Goal: Task Accomplishment & Management: Complete application form

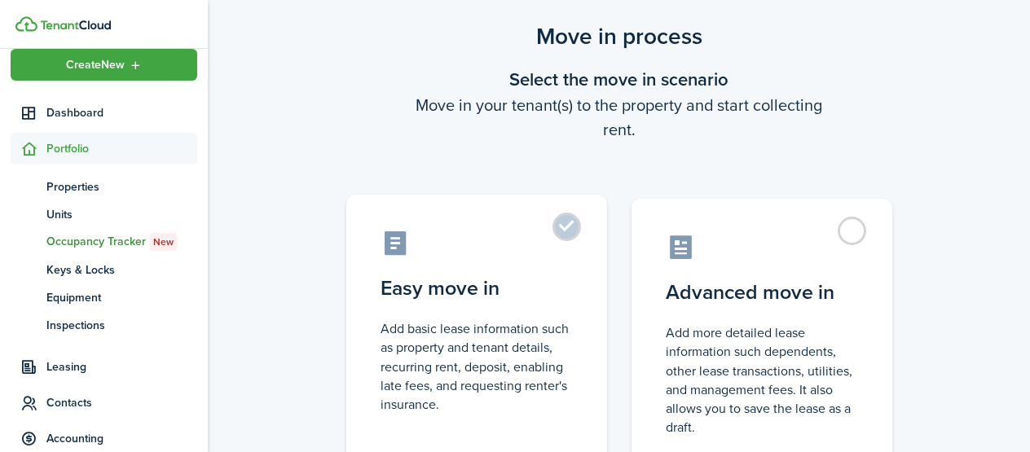
scroll to position [42, 0]
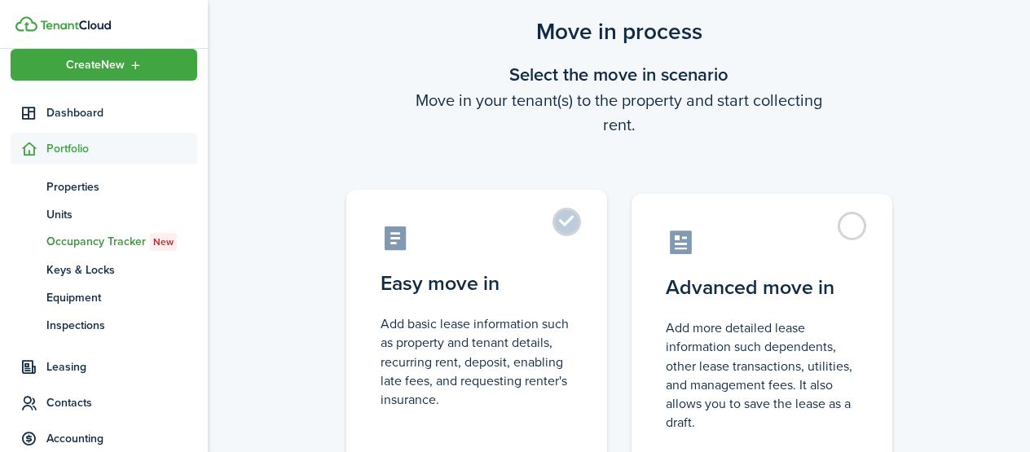
click at [572, 232] on label "Easy move in Add basic lease information such as property and tenant details, r…" at bounding box center [476, 326] width 261 height 272
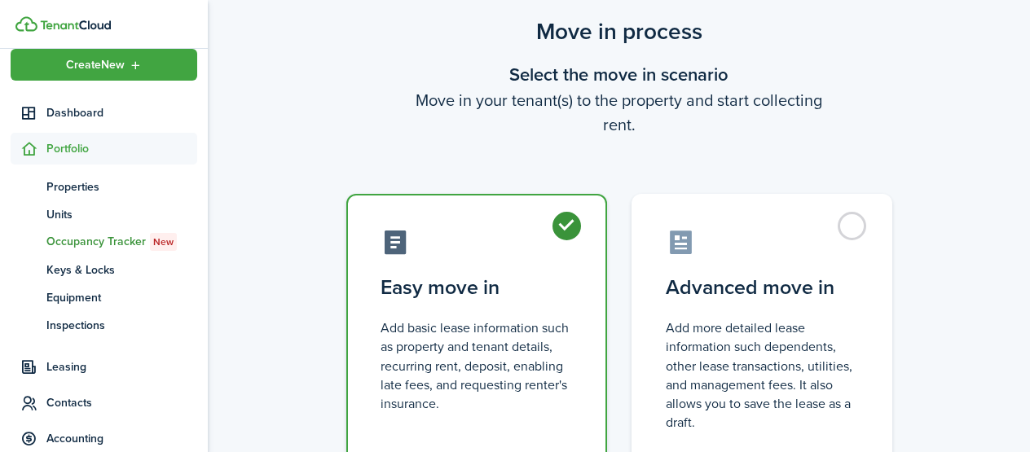
radio input "true"
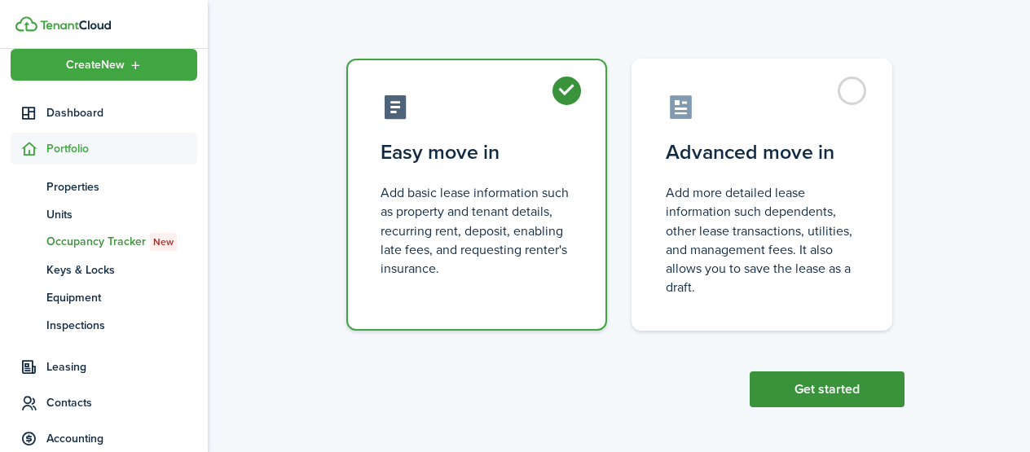
click at [860, 390] on button "Get started" at bounding box center [827, 390] width 155 height 36
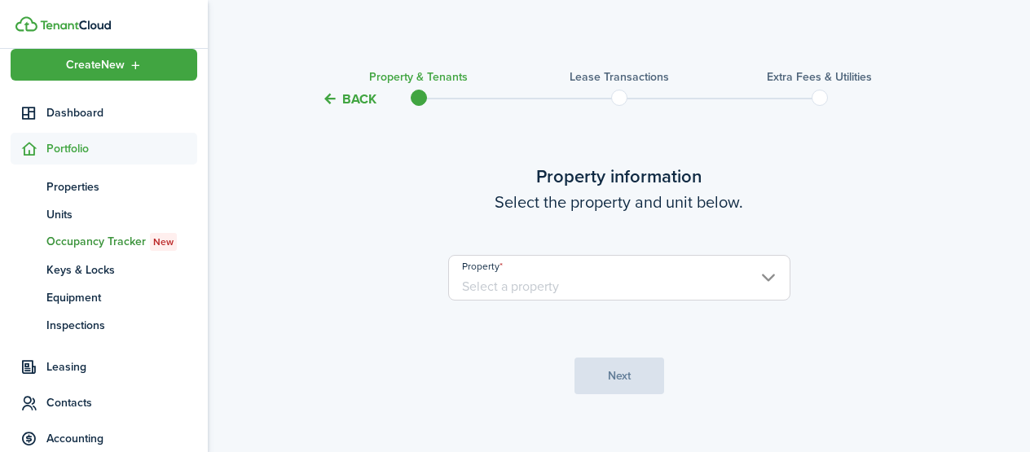
click at [652, 294] on input "Property" at bounding box center [619, 278] width 342 height 46
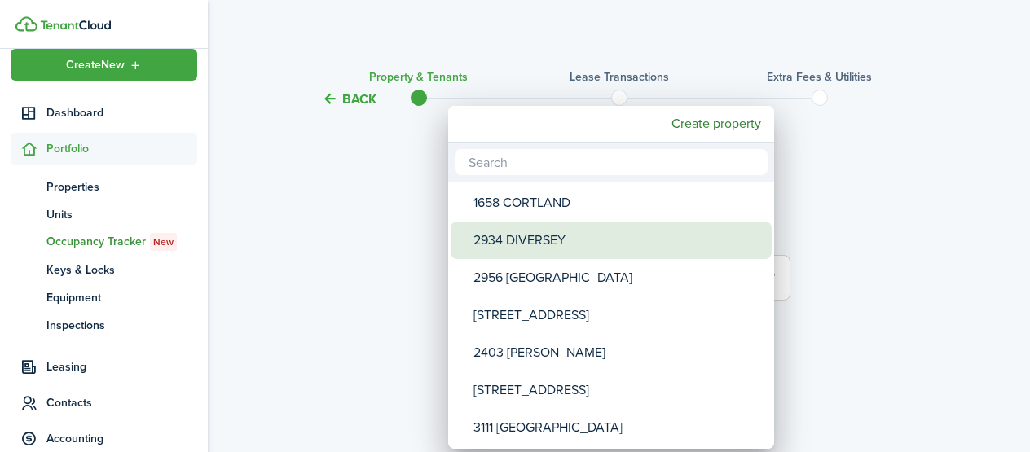
click at [644, 245] on div "2934 DIVERSEY" at bounding box center [618, 240] width 289 height 37
type input "2934 DIVERSEY"
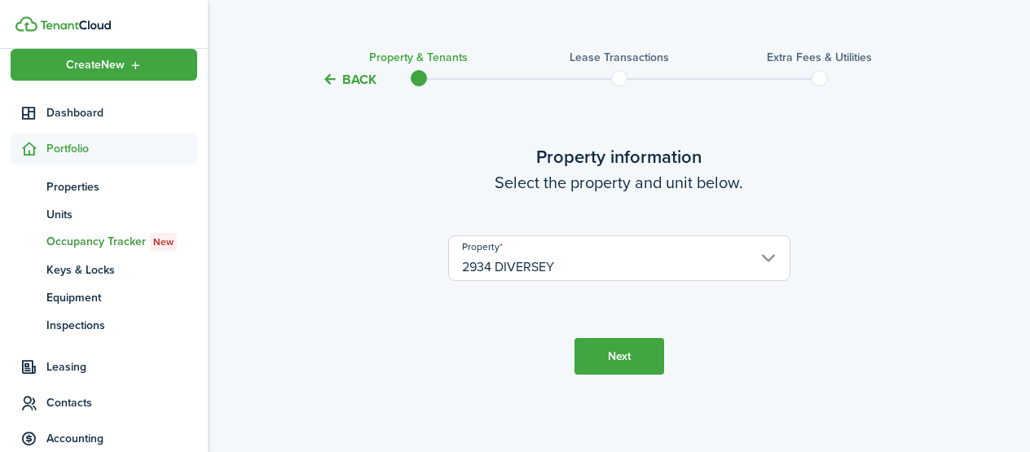
click at [626, 350] on button "Next" at bounding box center [620, 356] width 90 height 37
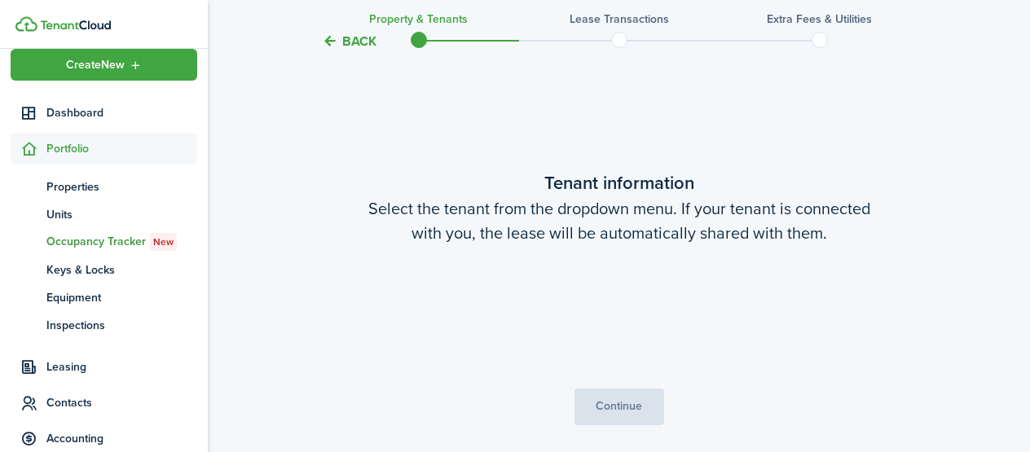
scroll to position [363, 0]
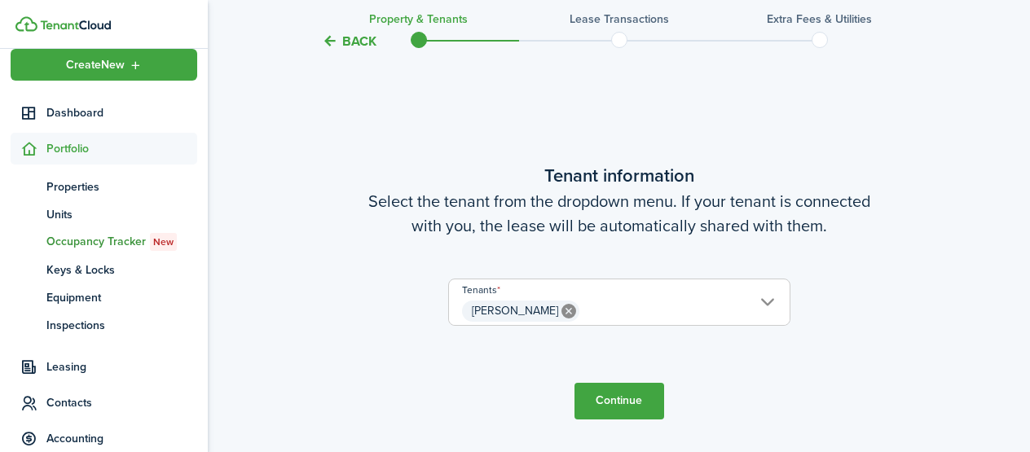
click at [685, 311] on span "[PERSON_NAME]" at bounding box center [619, 312] width 341 height 28
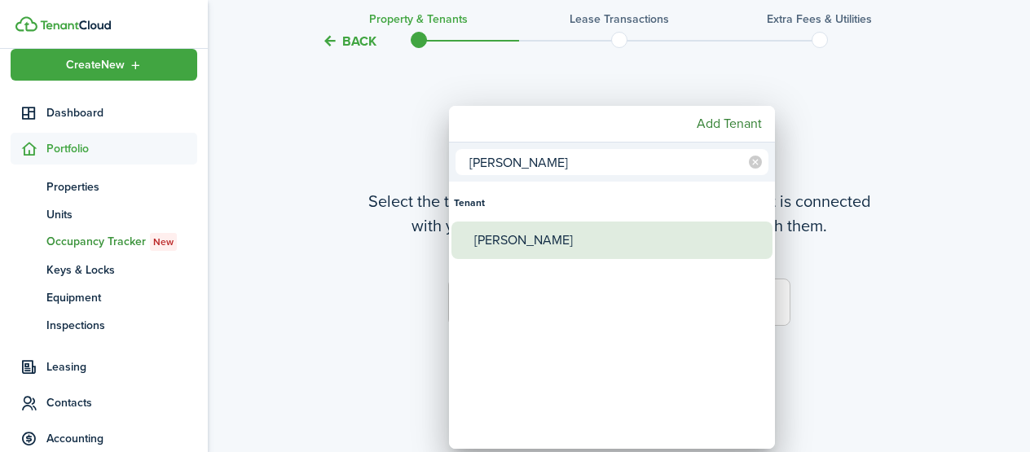
type input "[PERSON_NAME]"
click at [654, 236] on div "[PERSON_NAME]" at bounding box center [618, 240] width 289 height 37
type input "[PERSON_NAME], [PERSON_NAME]"
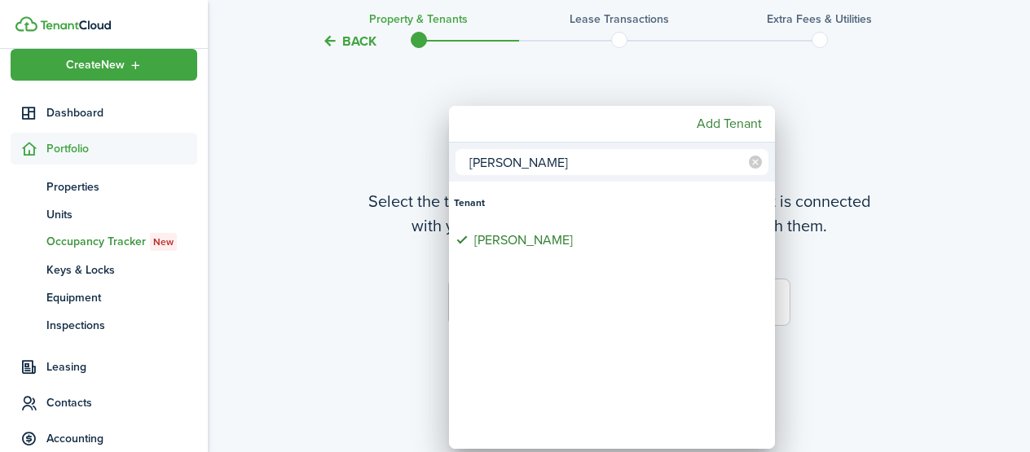
drag, startPoint x: 920, startPoint y: 365, endPoint x: 910, endPoint y: 364, distance: 9.9
click at [920, 365] on div at bounding box center [515, 226] width 1291 height 713
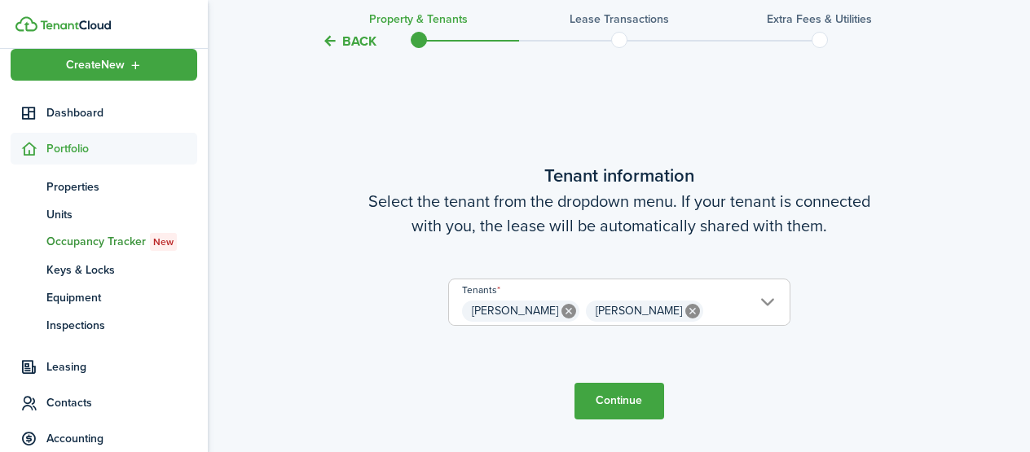
click at [748, 312] on span "[PERSON_NAME] [PERSON_NAME]" at bounding box center [619, 312] width 341 height 28
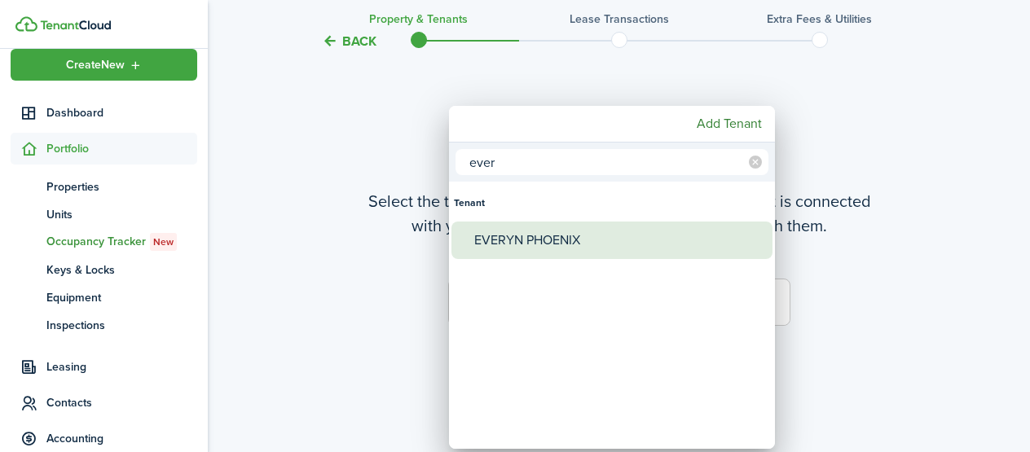
type input "ever"
click at [613, 248] on div "EVERYN PHOENIX" at bounding box center [618, 240] width 289 height 37
type input "[PERSON_NAME], [PERSON_NAME], EVERYN PHOENIX"
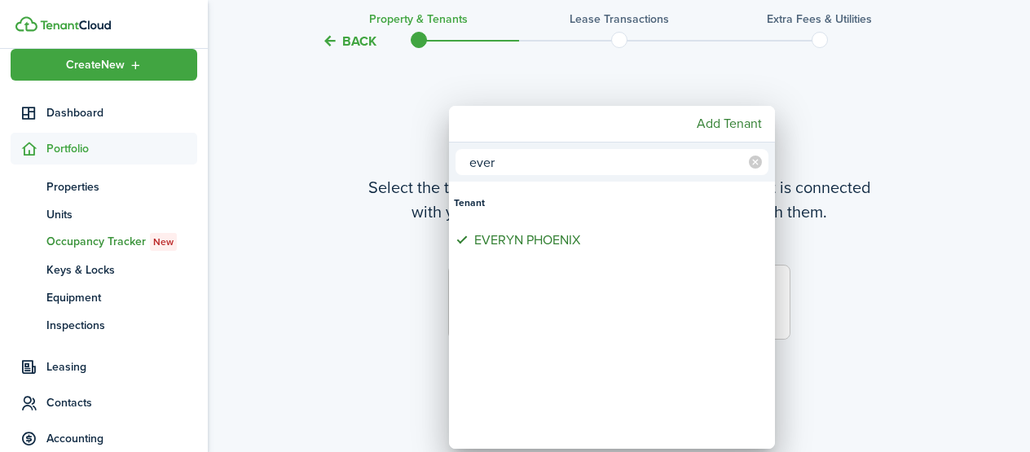
click at [881, 296] on div at bounding box center [515, 226] width 1291 height 713
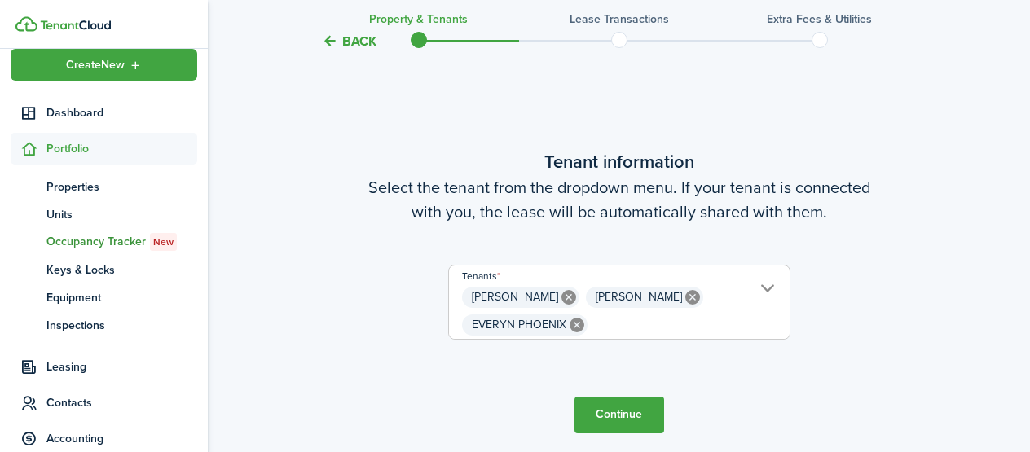
scroll to position [0, 17]
click at [637, 409] on button "Continue" at bounding box center [620, 415] width 90 height 37
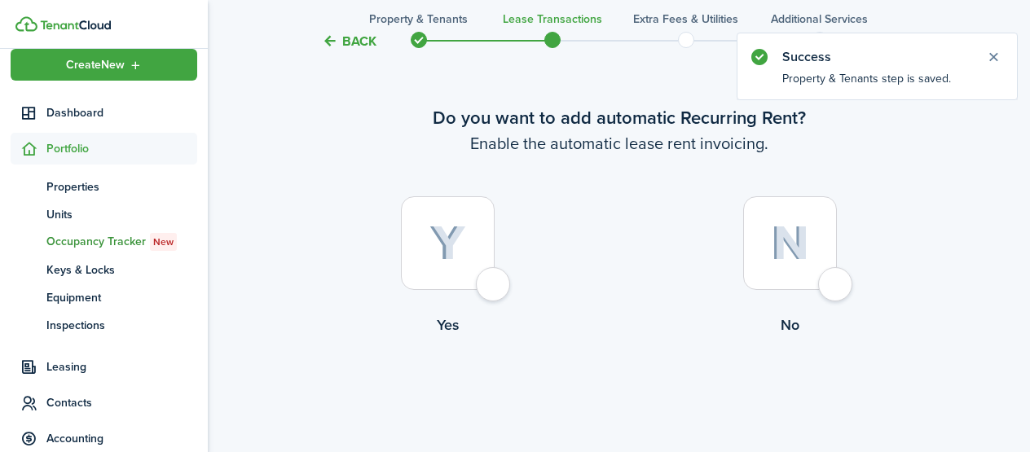
scroll to position [68, 0]
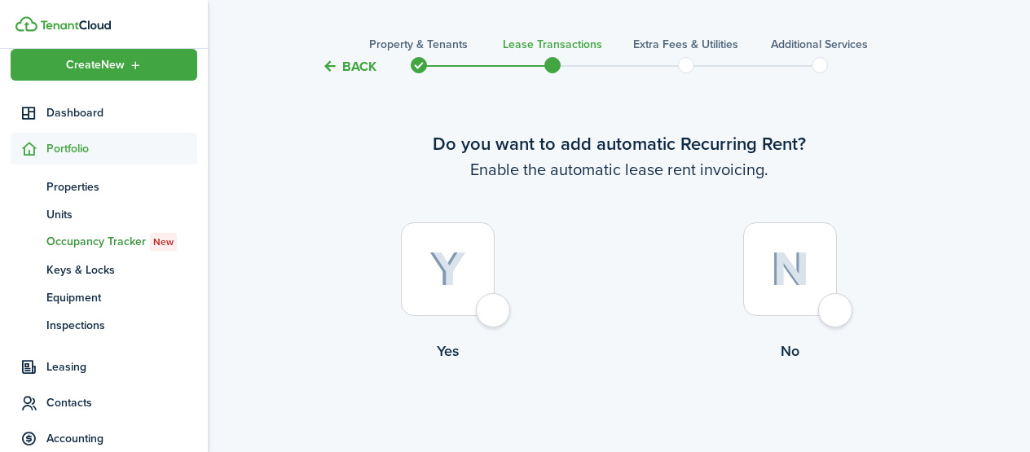
click at [495, 312] on div at bounding box center [448, 270] width 94 height 94
radio input "true"
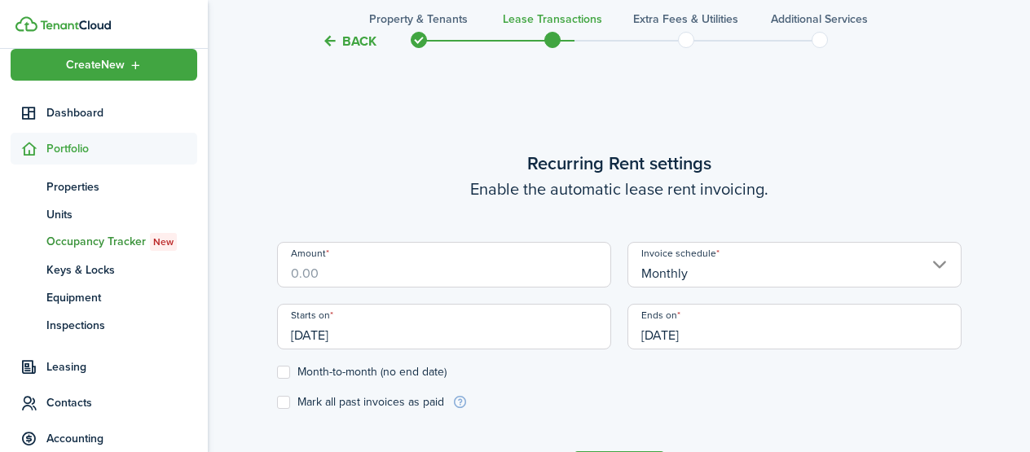
scroll to position [448, 0]
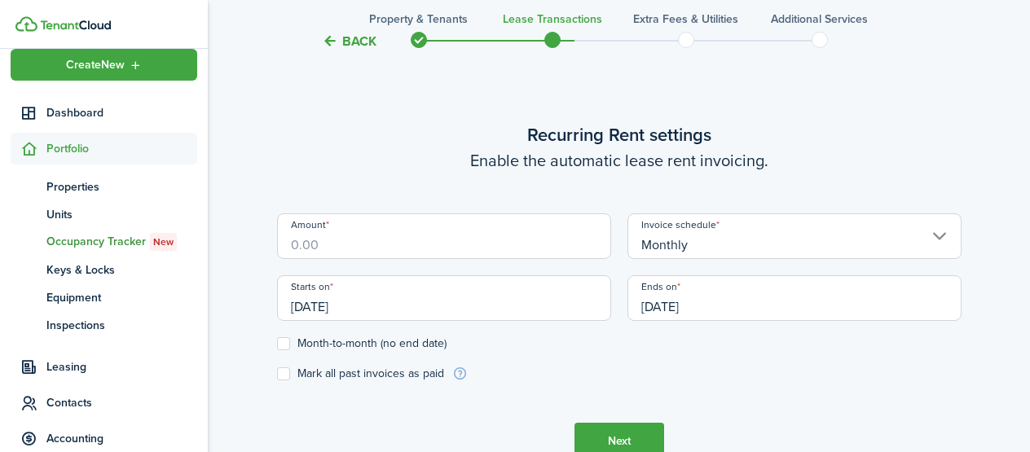
click at [568, 260] on div "Amount" at bounding box center [444, 245] width 351 height 62
click at [561, 250] on input "Amount" at bounding box center [444, 237] width 334 height 46
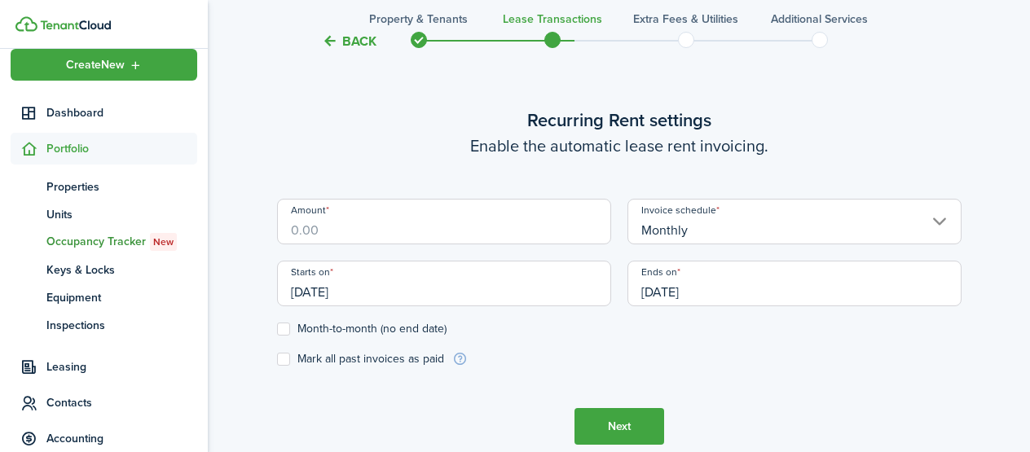
scroll to position [466, 0]
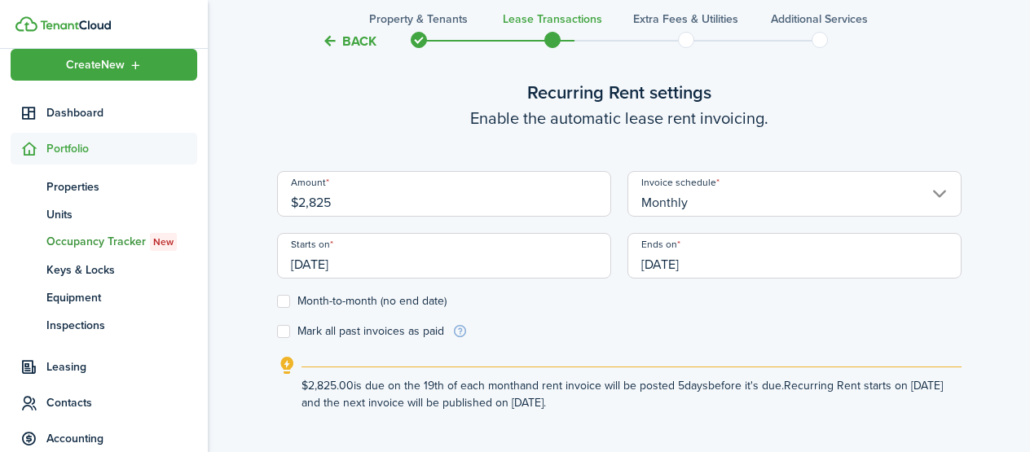
click at [510, 256] on input "[DATE]" at bounding box center [444, 256] width 334 height 46
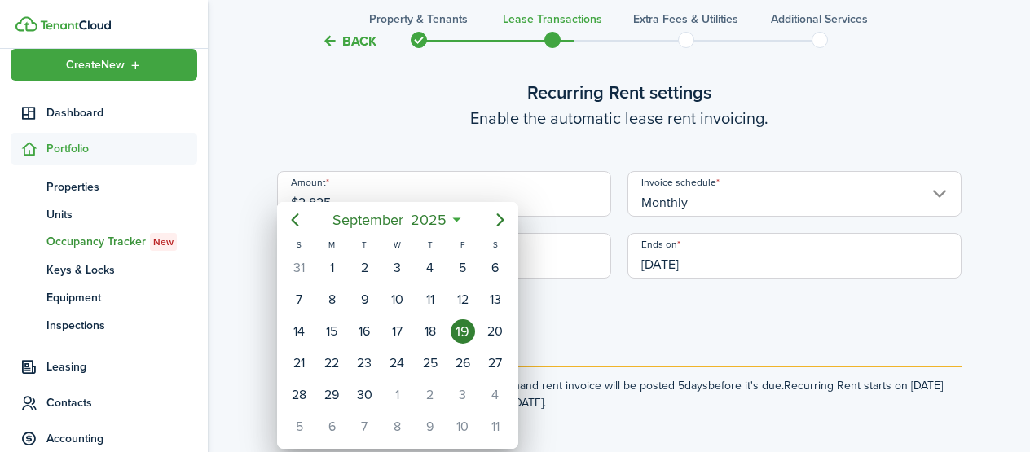
type input "$2,825.00"
click at [327, 333] on div "15" at bounding box center [332, 332] width 24 height 24
type input "[DATE]"
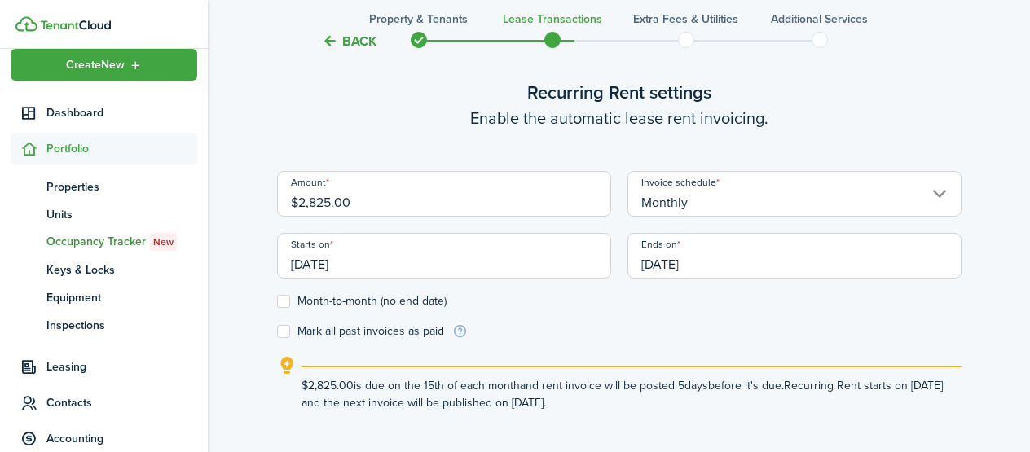
click at [731, 268] on input "[DATE]" at bounding box center [795, 256] width 334 height 46
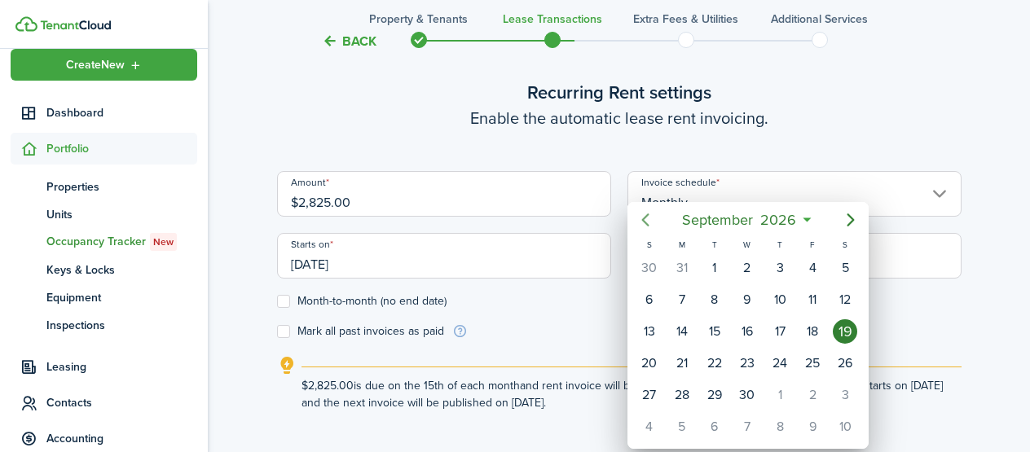
click at [646, 223] on icon "Previous page" at bounding box center [645, 220] width 7 height 13
click at [772, 327] on div "14" at bounding box center [780, 332] width 24 height 24
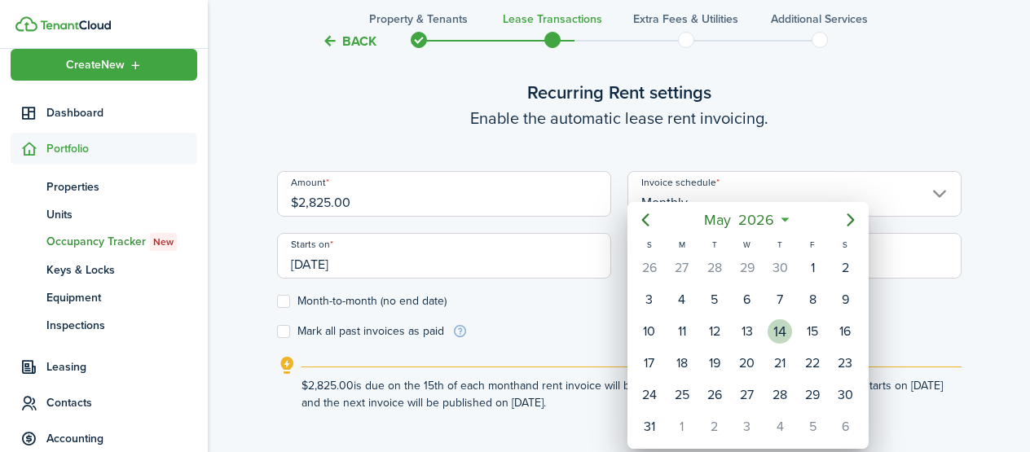
type input "[DATE]"
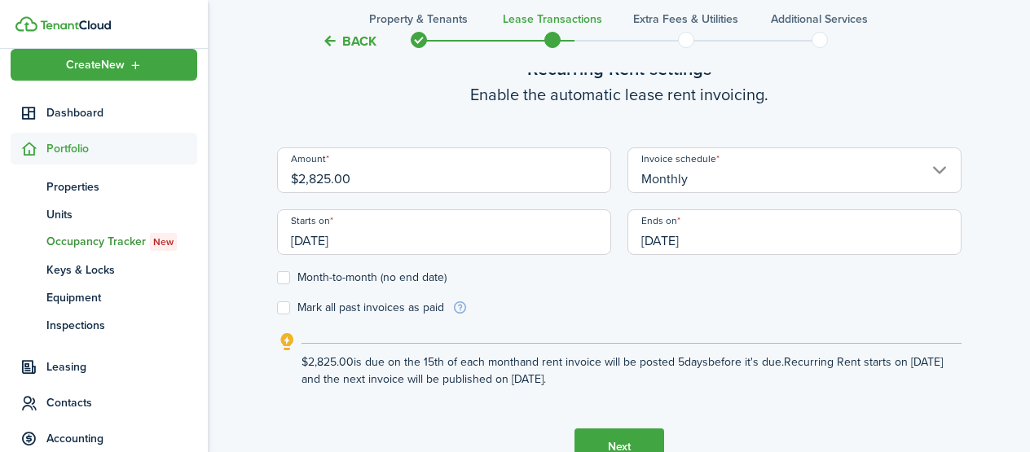
scroll to position [493, 0]
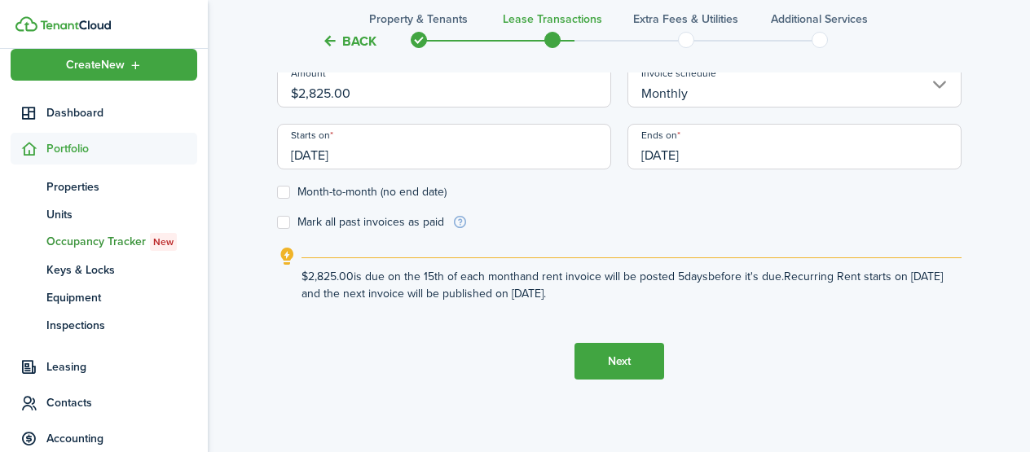
click at [603, 355] on button "Next" at bounding box center [620, 361] width 90 height 37
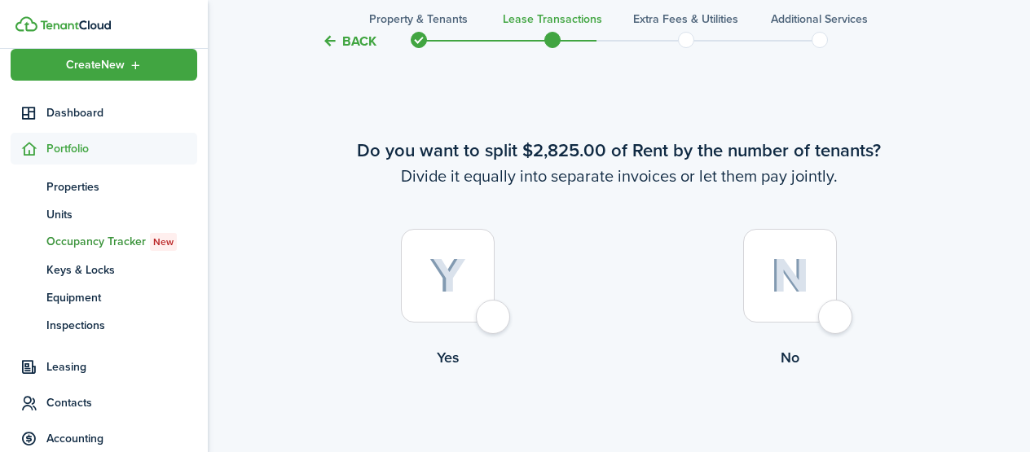
scroll to position [924, 0]
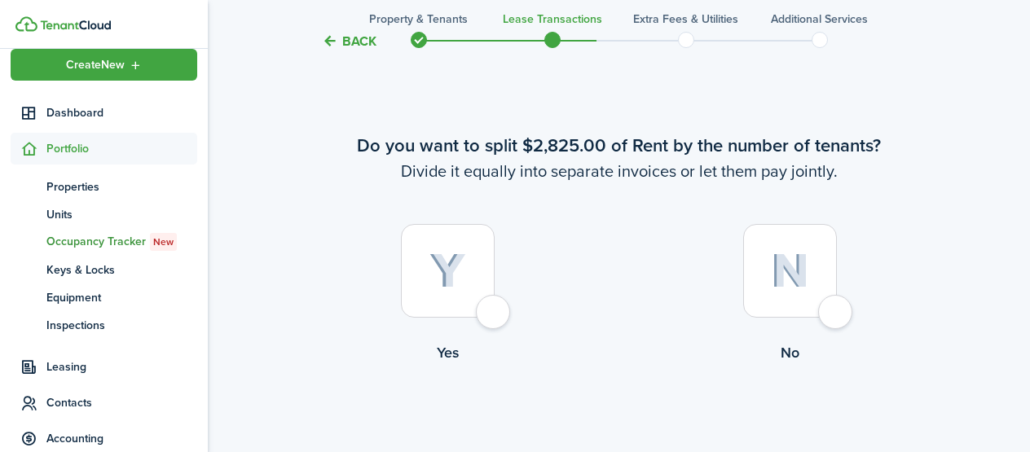
click at [825, 312] on div at bounding box center [790, 271] width 94 height 94
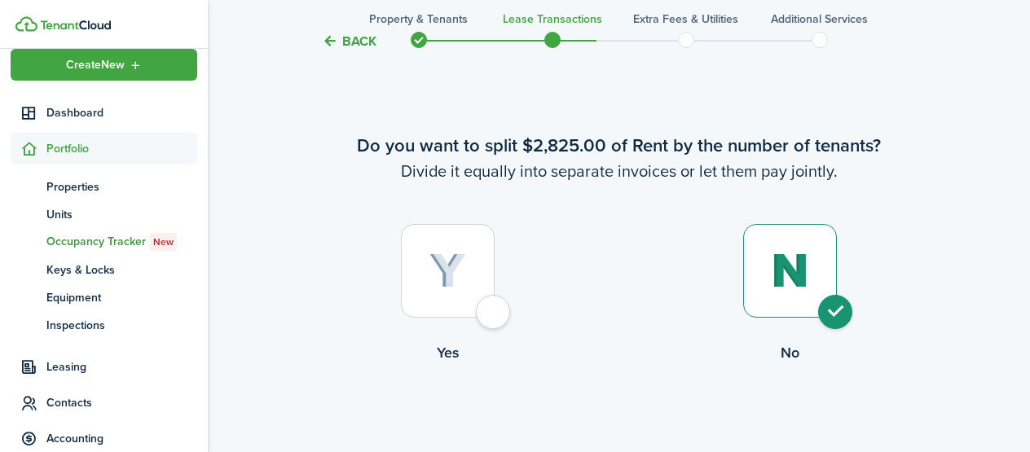
radio input "true"
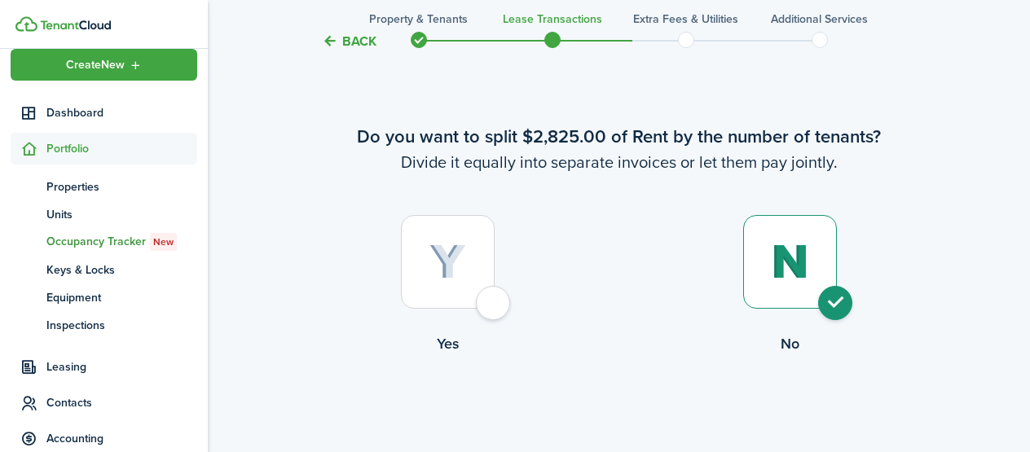
scroll to position [930, 0]
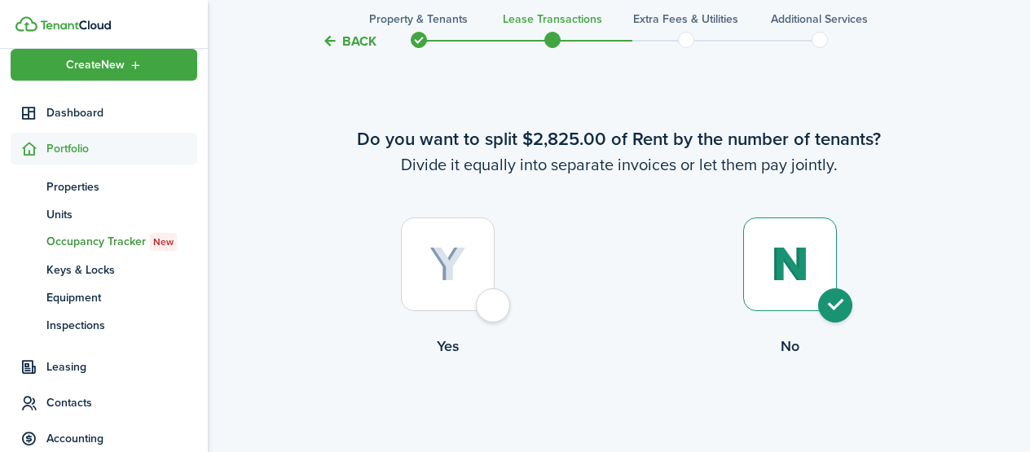
click at [495, 307] on div at bounding box center [448, 265] width 94 height 94
radio input "true"
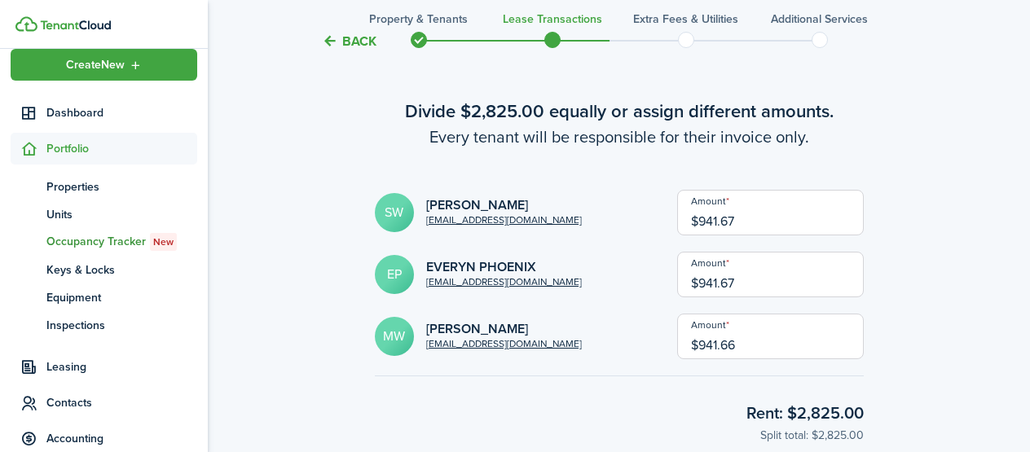
scroll to position [1376, 0]
drag, startPoint x: 792, startPoint y: 343, endPoint x: 663, endPoint y: 340, distance: 128.8
click at [663, 340] on div "[PERSON_NAME] [PERSON_NAME] [PERSON_NAME][EMAIL_ADDRESS][DOMAIN_NAME] Amount $9…" at bounding box center [619, 336] width 489 height 46
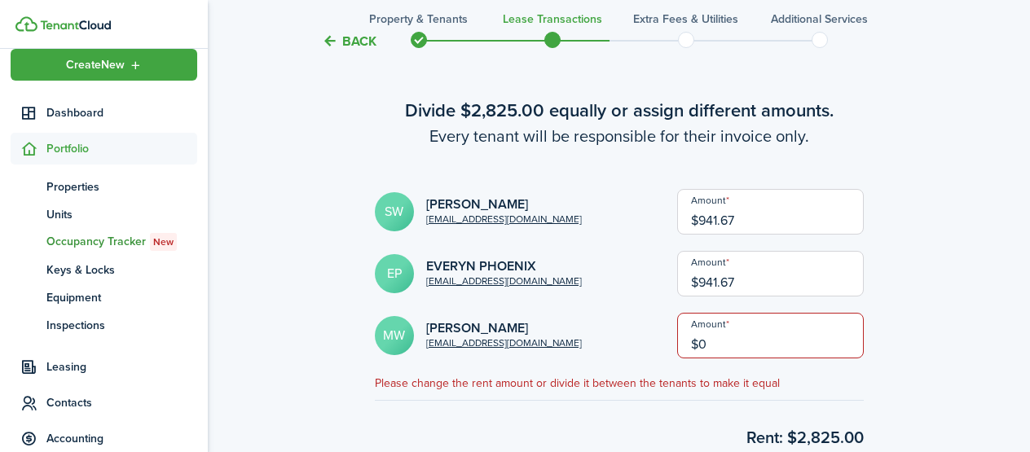
type input "$0.00"
click at [769, 273] on input "$941.67" at bounding box center [770, 274] width 187 height 46
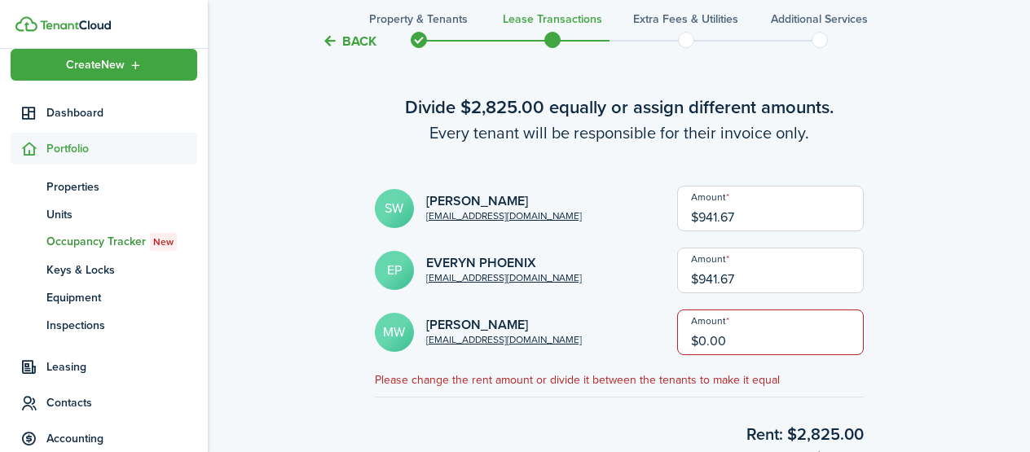
scroll to position [1378, 0]
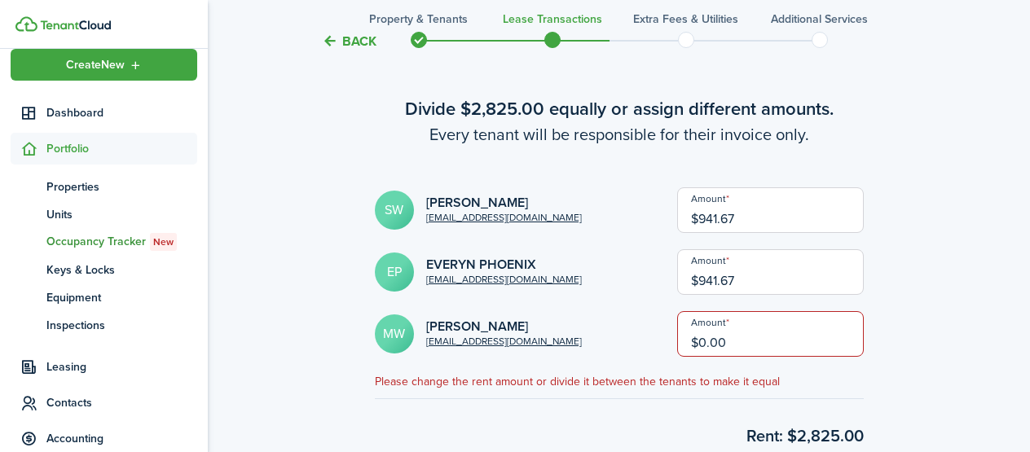
drag, startPoint x: 769, startPoint y: 273, endPoint x: 675, endPoint y: 276, distance: 93.8
click at [675, 276] on div "EP EVERYN PHOENIX [EMAIL_ADDRESS][DOMAIN_NAME] Amount $941.67" at bounding box center [619, 272] width 489 height 46
type input "$0.00"
drag, startPoint x: 783, startPoint y: 347, endPoint x: 682, endPoint y: 345, distance: 101.1
click at [682, 345] on div "[PERSON_NAME] [PERSON_NAME] [PERSON_NAME][EMAIL_ADDRESS][DOMAIN_NAME] Amount $0…" at bounding box center [619, 334] width 489 height 46
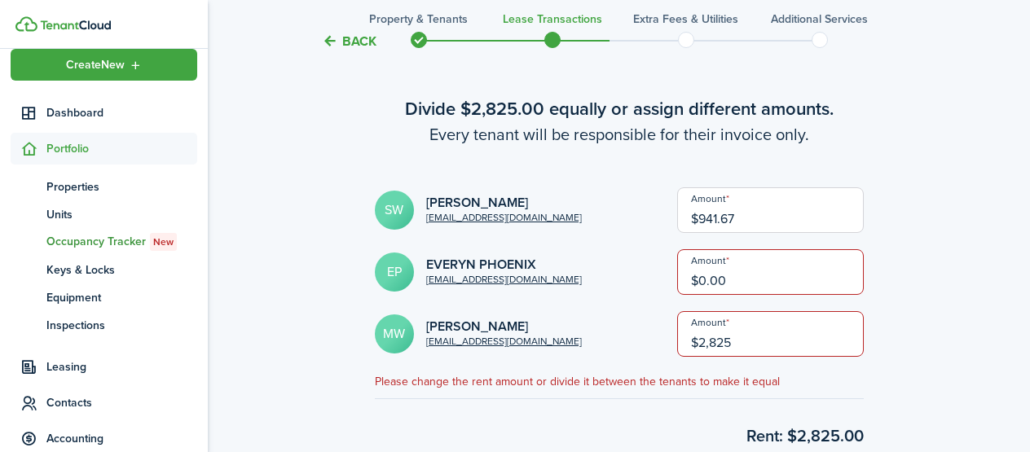
type input "$2,825.00"
click at [772, 219] on input "$941.67" at bounding box center [770, 210] width 187 height 46
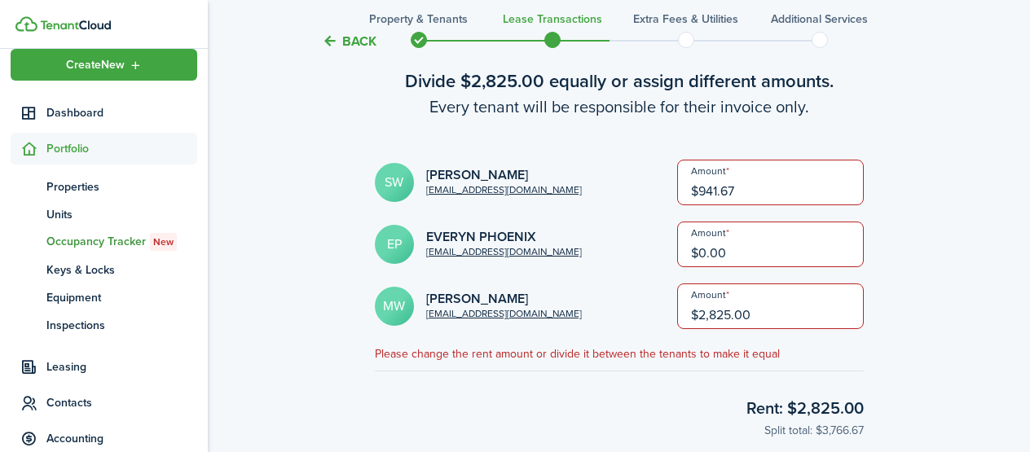
drag, startPoint x: 772, startPoint y: 219, endPoint x: 656, endPoint y: 205, distance: 116.6
click at [656, 206] on form "SW [PERSON_NAME] [EMAIL_ADDRESS][DOMAIN_NAME] Amount $941.67 EP EVERYN PHOENIX …" at bounding box center [619, 245] width 489 height 170
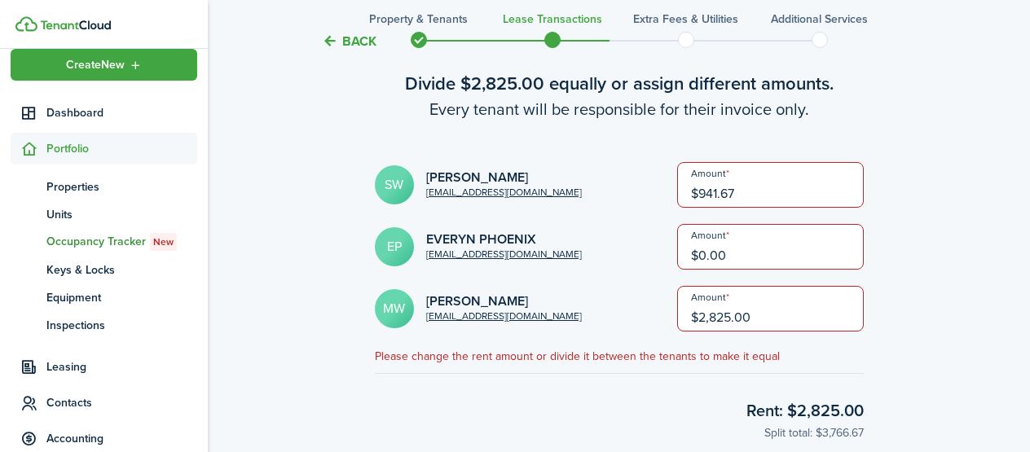
drag, startPoint x: 757, startPoint y: 190, endPoint x: 668, endPoint y: 187, distance: 88.1
click at [668, 187] on div "SW [PERSON_NAME] [EMAIL_ADDRESS][DOMAIN_NAME] Amount $941.67" at bounding box center [619, 185] width 489 height 46
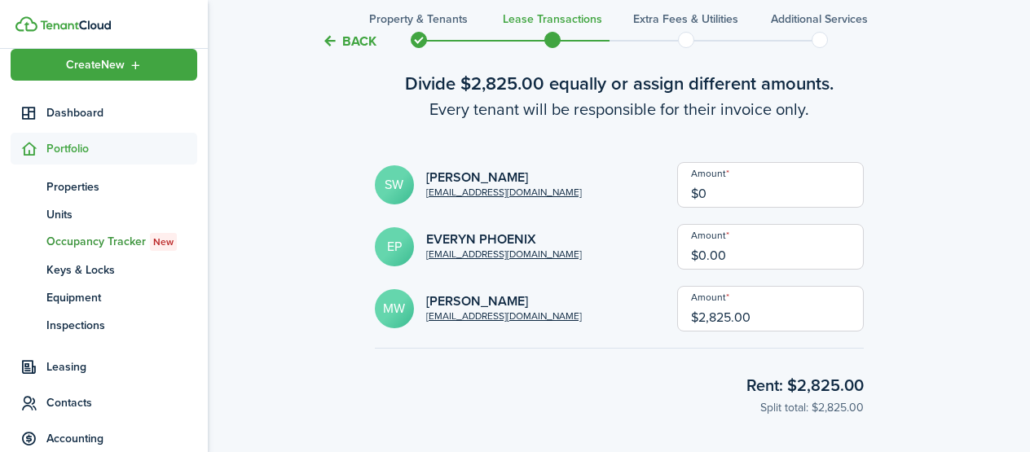
type input "$0.00"
click at [613, 265] on short-info-main "EP EVERYN PHOENIX [EMAIL_ADDRESS][DOMAIN_NAME]" at bounding box center [521, 246] width 293 height 39
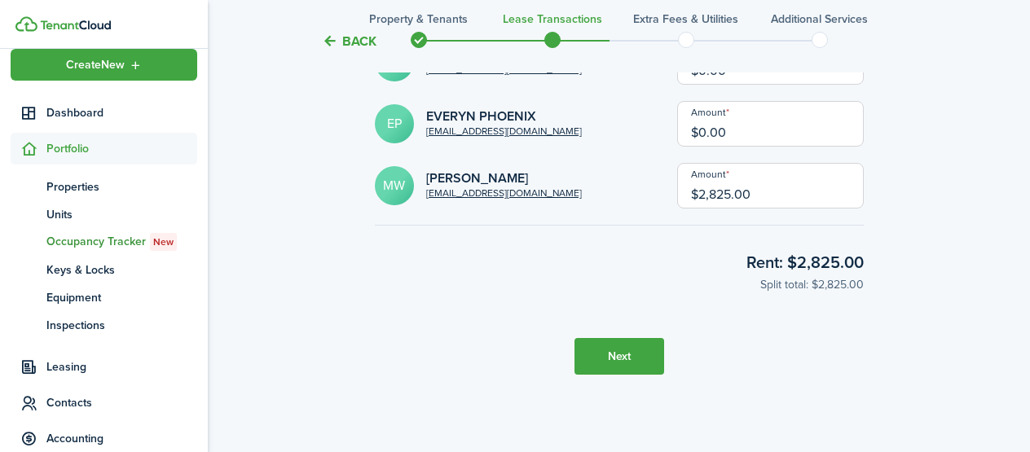
click at [627, 346] on button "Next" at bounding box center [620, 356] width 90 height 37
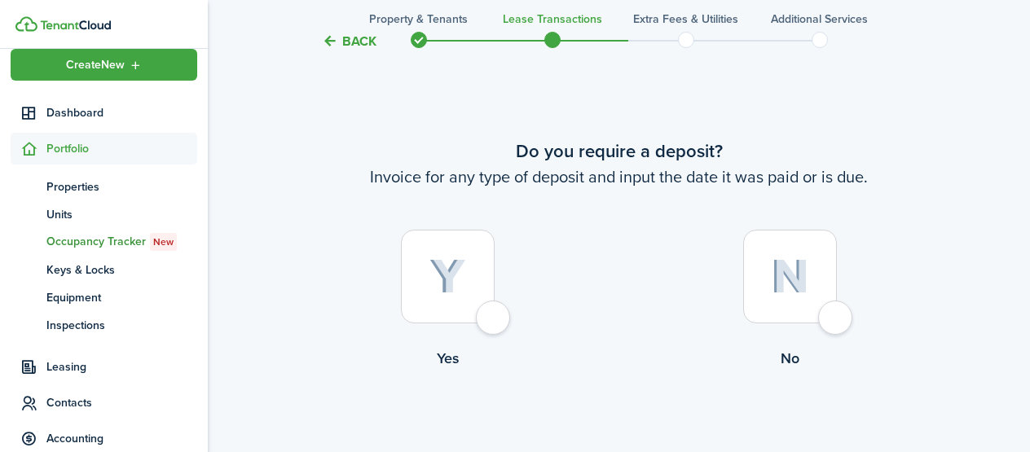
scroll to position [1869, 0]
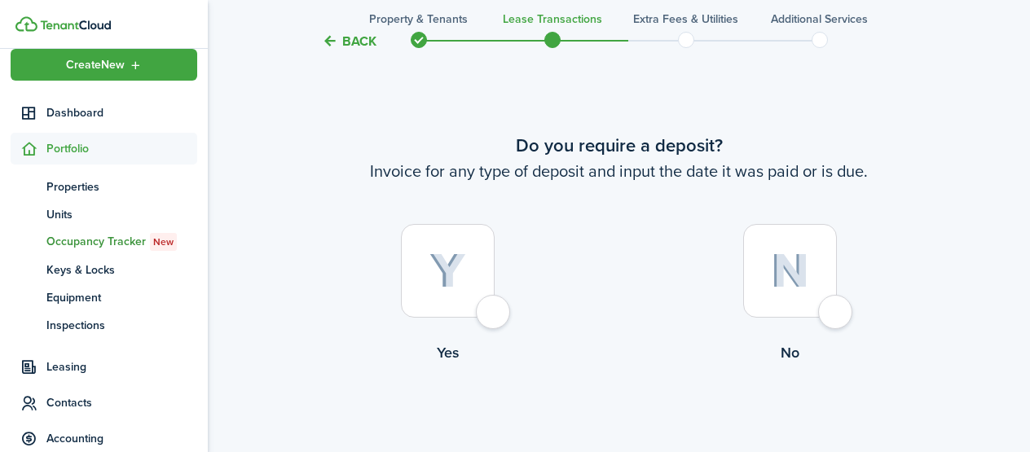
click at [832, 318] on div at bounding box center [790, 271] width 94 height 94
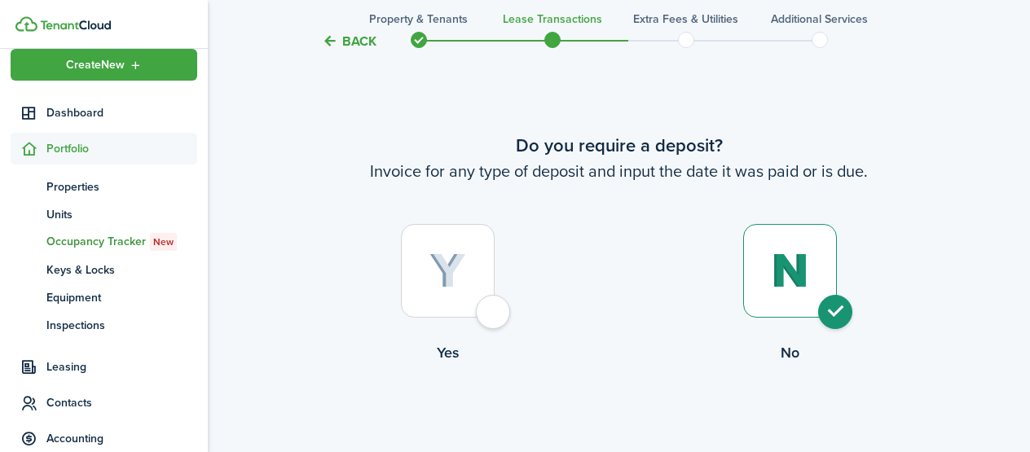
radio input "true"
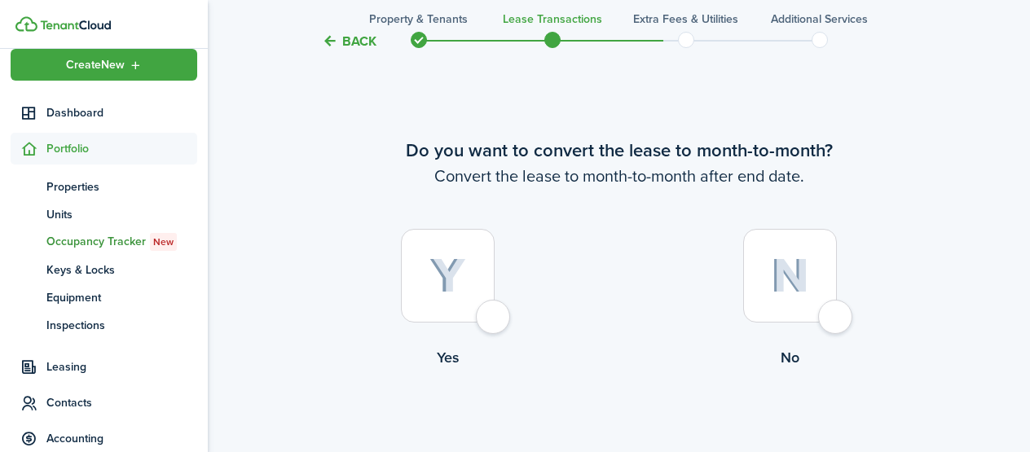
scroll to position [2322, 0]
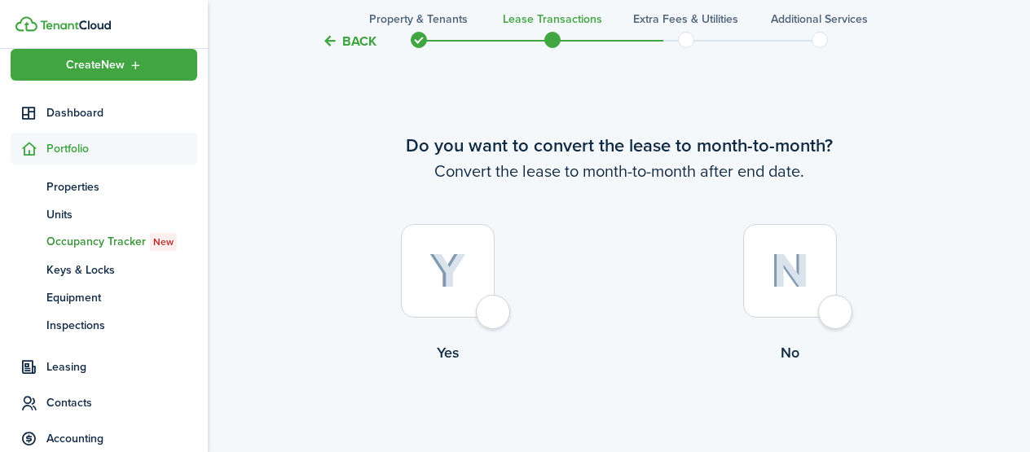
click at [837, 315] on div at bounding box center [790, 271] width 94 height 94
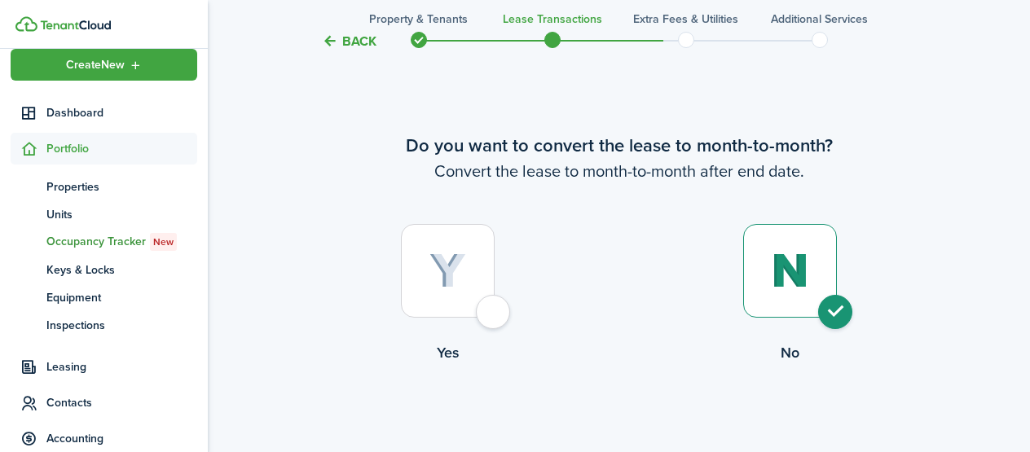
radio input "true"
click at [645, 423] on button "Continue" at bounding box center [620, 430] width 90 height 37
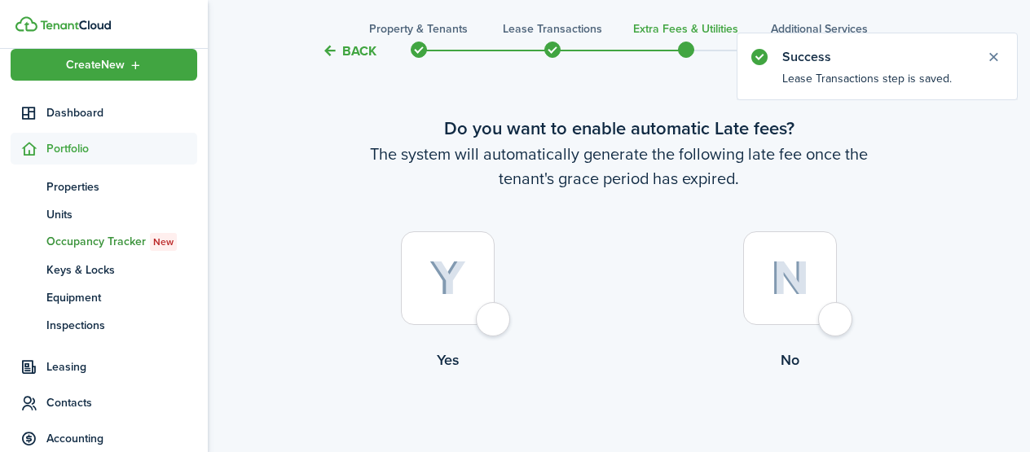
scroll to position [62, 0]
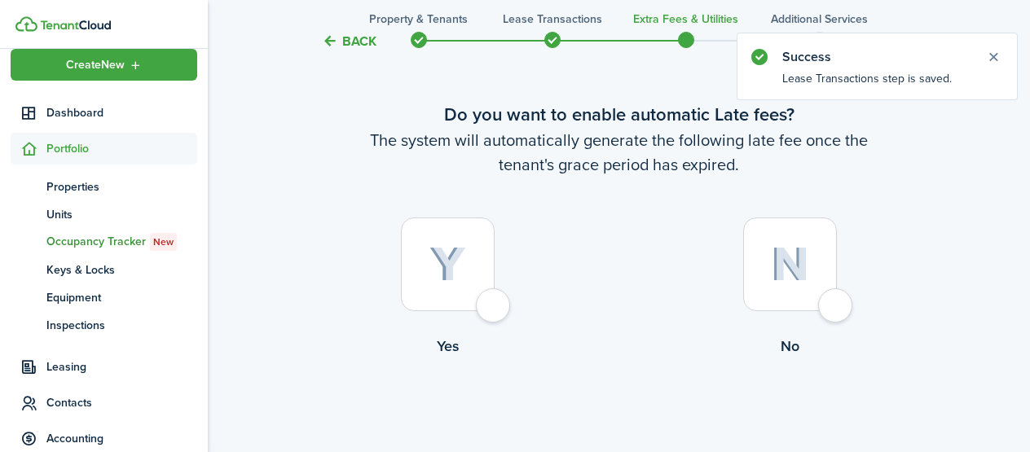
click at [492, 307] on div at bounding box center [448, 265] width 94 height 94
radio input "true"
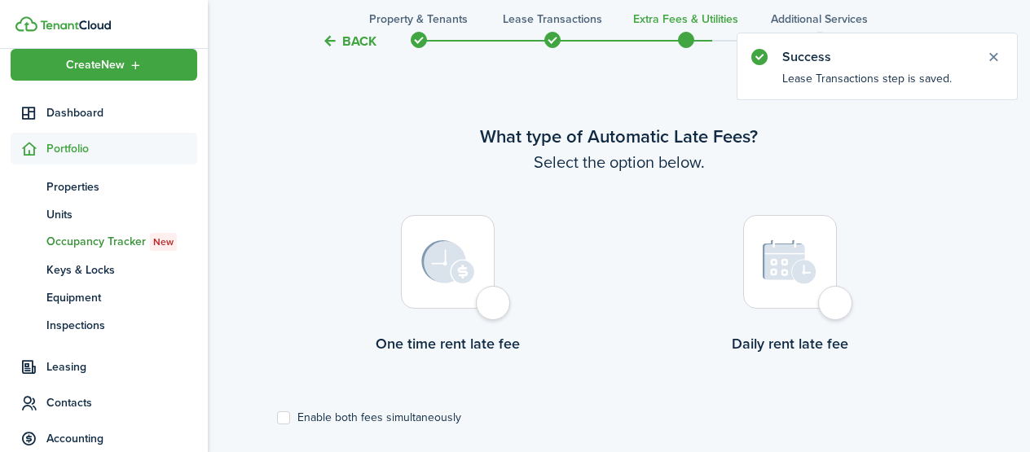
scroll to position [473, 0]
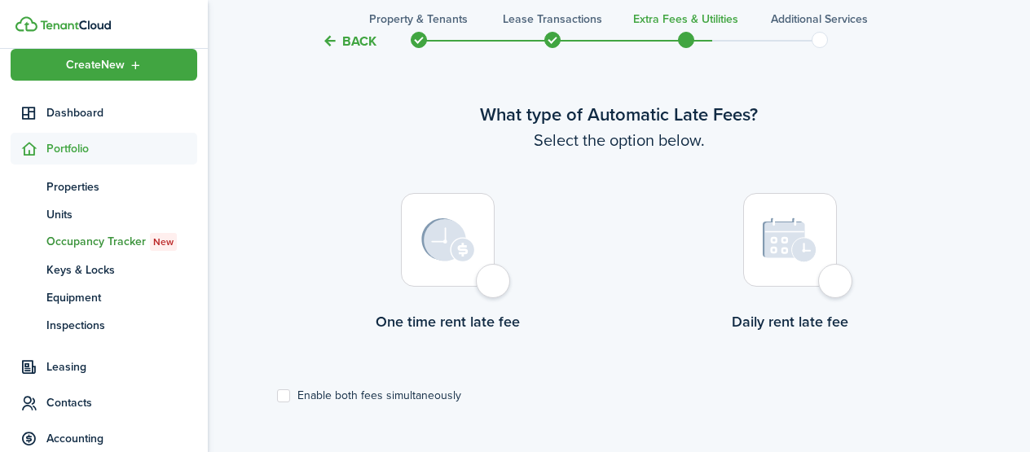
click at [411, 399] on label "Enable both fees simultaneously" at bounding box center [369, 396] width 184 height 13
click at [277, 397] on input "Enable both fees simultaneously" at bounding box center [276, 396] width 1 height 1
checkbox input "true"
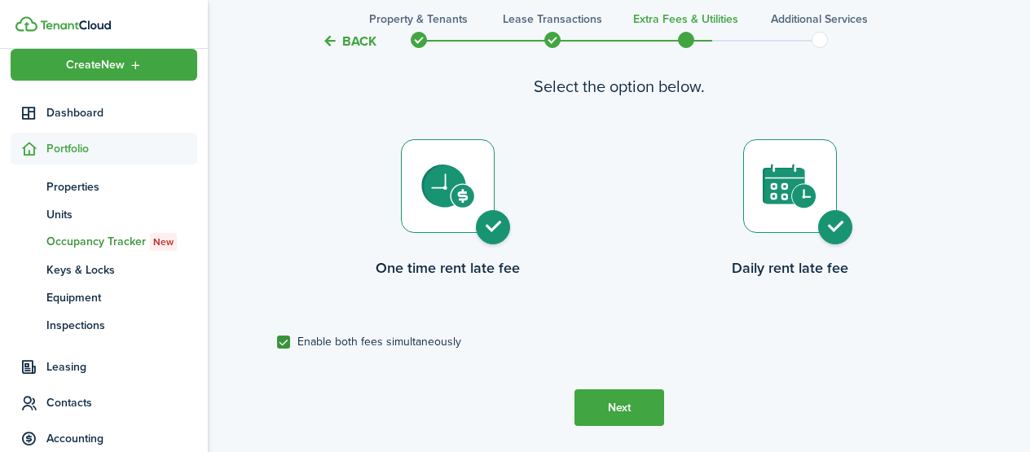
click at [600, 402] on button "Next" at bounding box center [620, 408] width 90 height 37
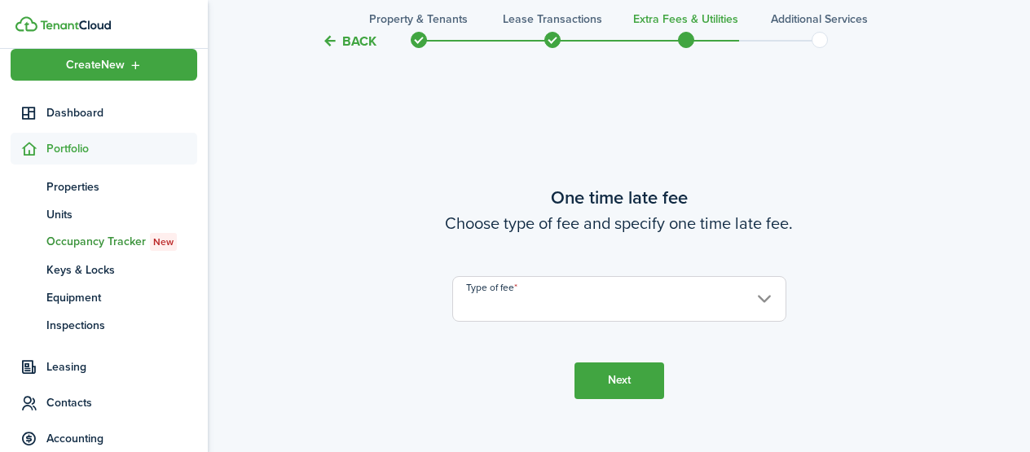
scroll to position [925, 0]
click at [579, 296] on input "Type of fee" at bounding box center [619, 299] width 334 height 46
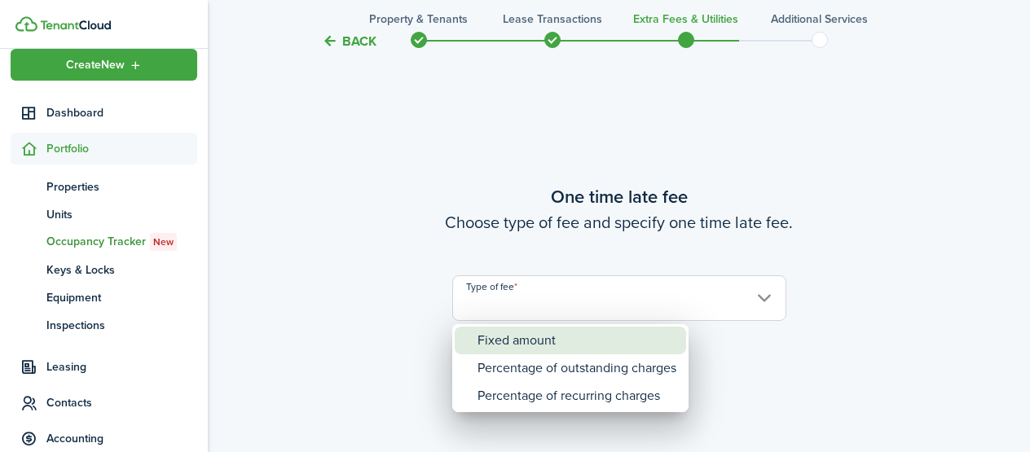
click at [560, 339] on div "Fixed amount" at bounding box center [577, 341] width 199 height 28
type input "Fixed amount"
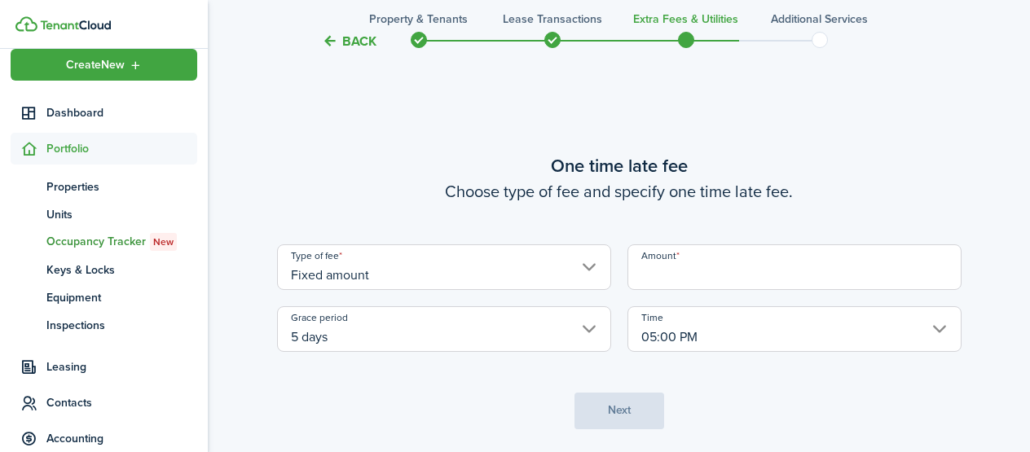
click at [656, 271] on input "Amount" at bounding box center [795, 268] width 334 height 46
type input "$10.00"
click at [634, 416] on button "Next" at bounding box center [620, 411] width 90 height 37
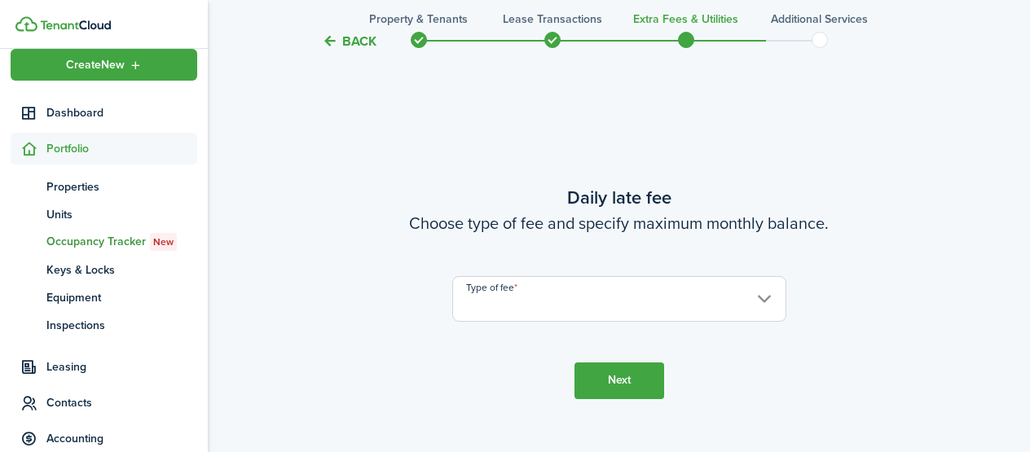
scroll to position [1378, 0]
click at [586, 307] on input "Type of fee" at bounding box center [619, 299] width 334 height 46
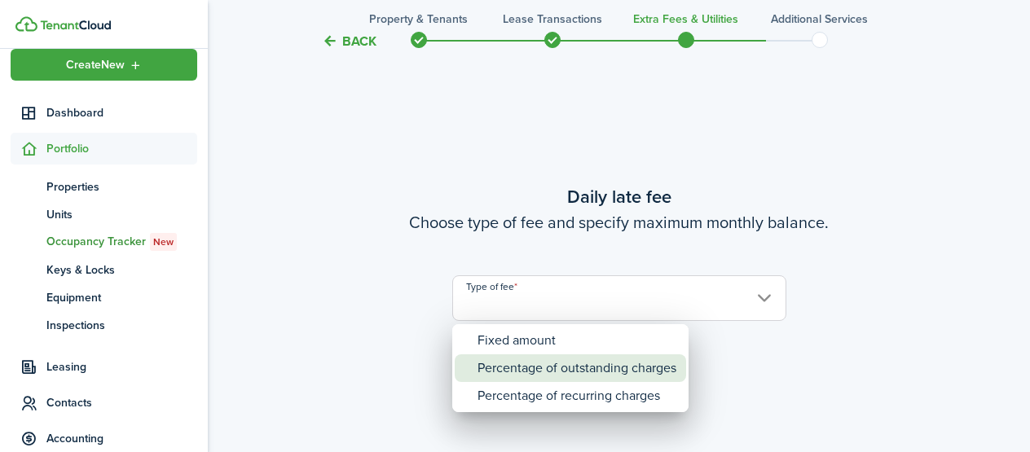
click at [580, 367] on div "Percentage of outstanding charges" at bounding box center [577, 369] width 199 height 28
type input "Percentage of outstanding charges"
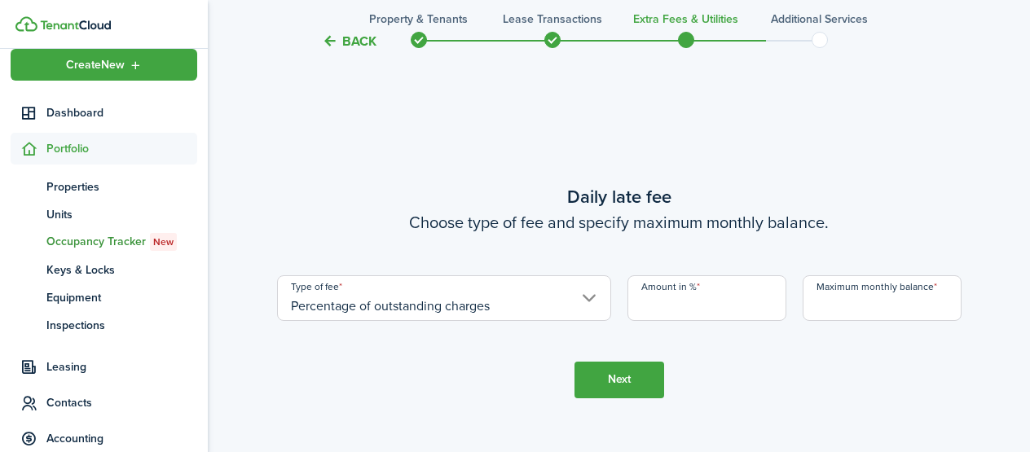
click at [656, 303] on input "Amount in %" at bounding box center [707, 299] width 159 height 46
type input "5"
click at [840, 313] on input "Maximum monthly balance" at bounding box center [882, 299] width 159 height 46
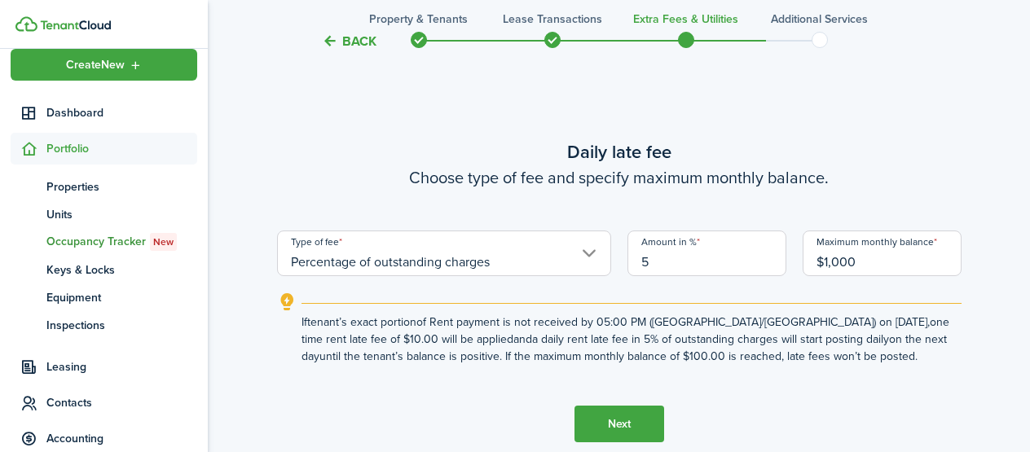
type input "$1,000.00"
click at [645, 412] on button "Next" at bounding box center [620, 424] width 90 height 37
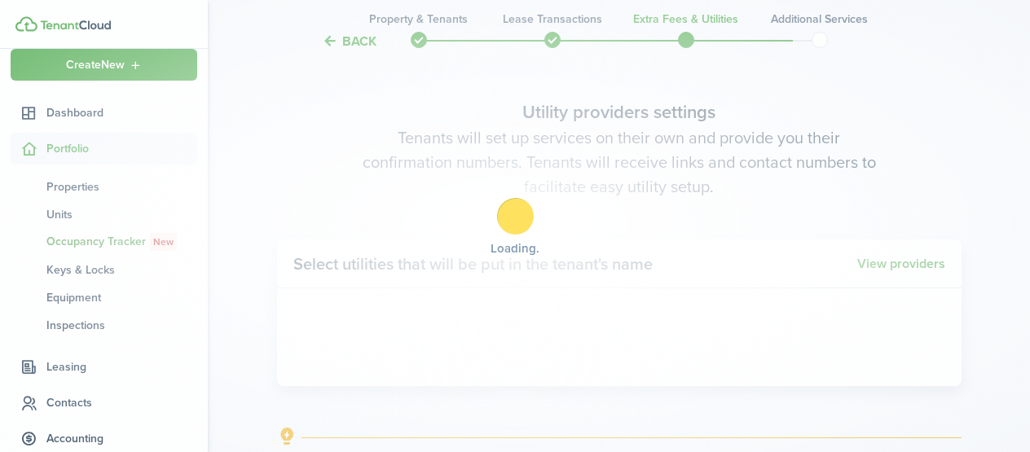
scroll to position [1830, 0]
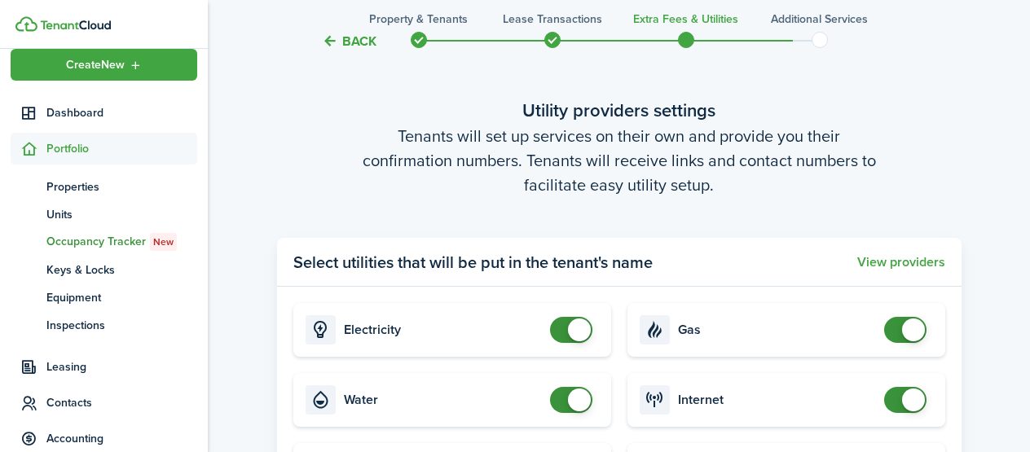
click at [567, 400] on span at bounding box center [571, 400] width 16 height 26
checkbox input "false"
click at [573, 395] on span at bounding box center [579, 400] width 23 height 23
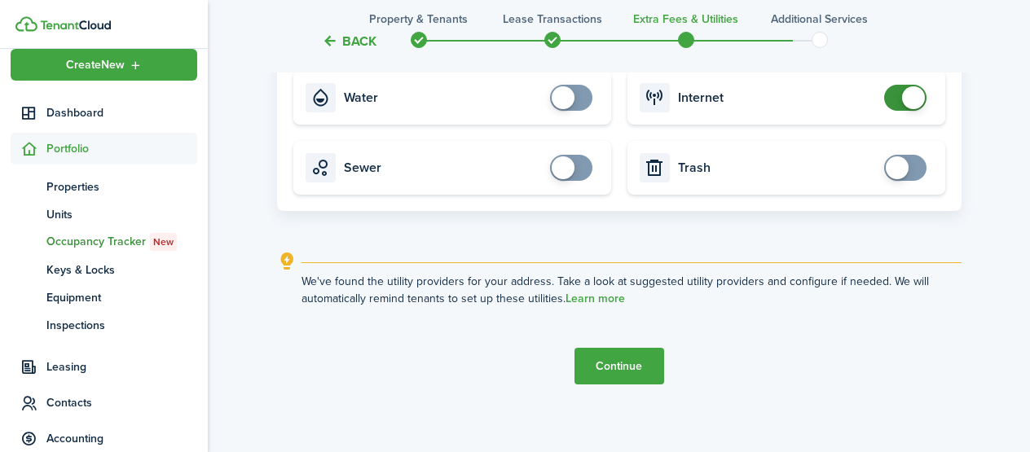
scroll to position [2141, 0]
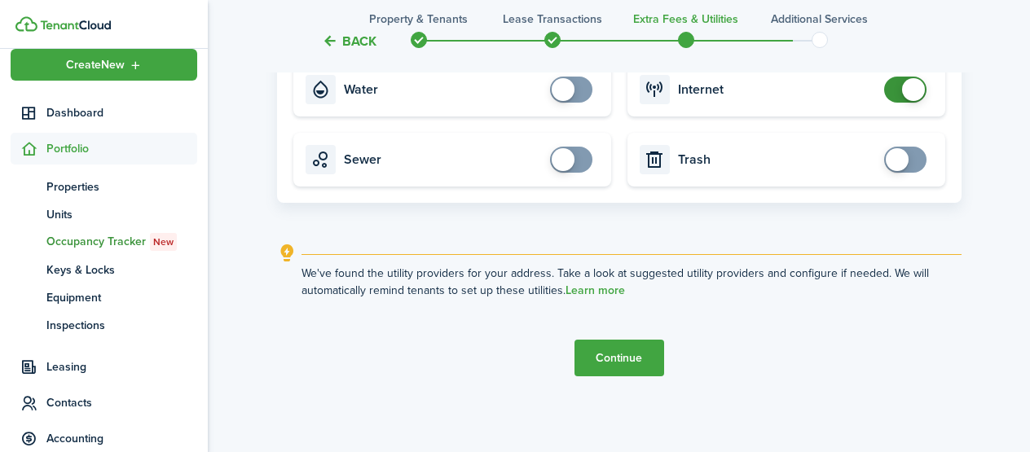
click at [642, 351] on button "Continue" at bounding box center [620, 358] width 90 height 37
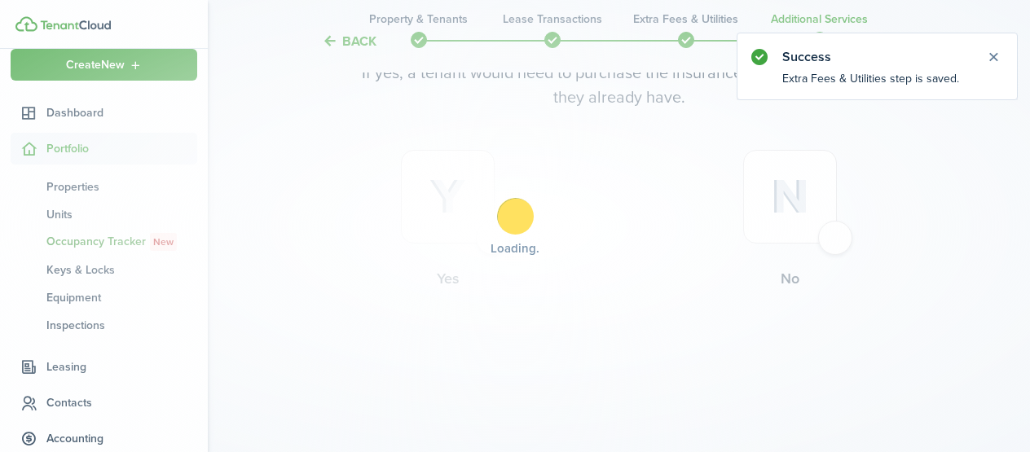
scroll to position [0, 0]
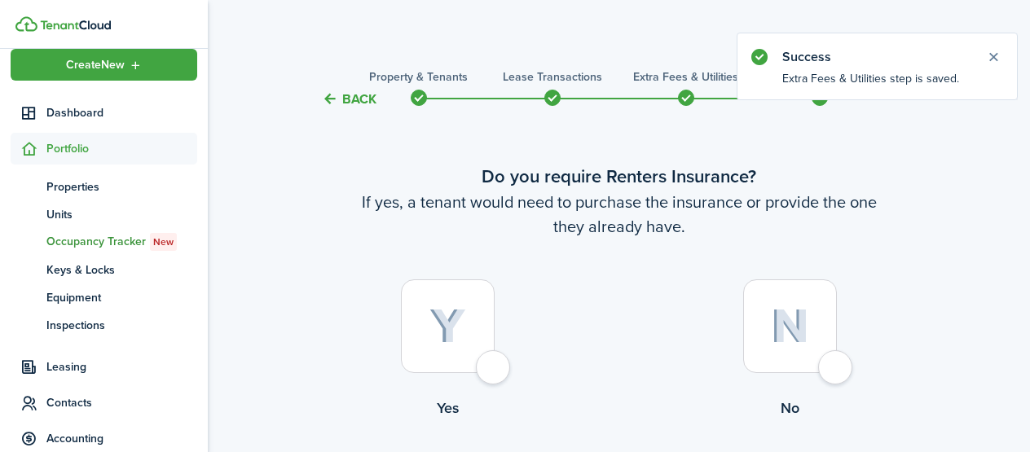
drag, startPoint x: 501, startPoint y: 378, endPoint x: 524, endPoint y: 372, distance: 24.5
click at [495, 373] on div at bounding box center [448, 327] width 94 height 94
radio input "true"
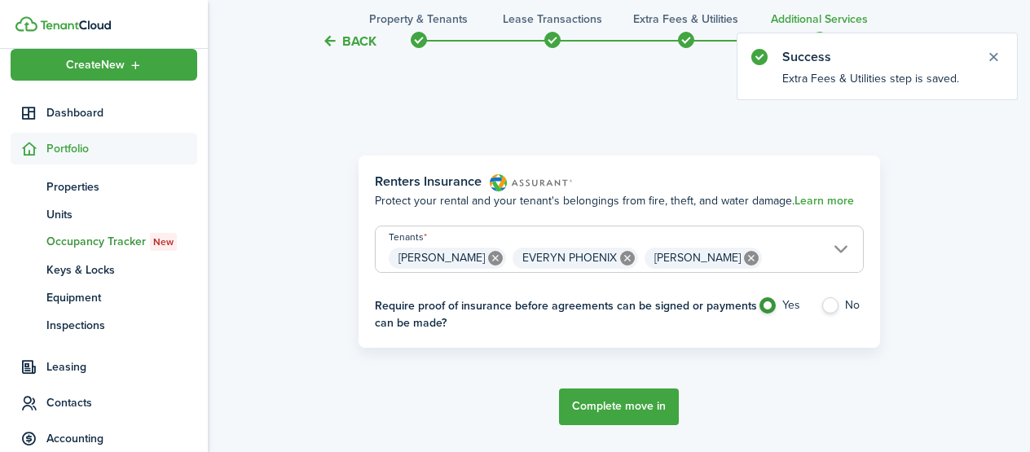
scroll to position [474, 0]
click at [631, 407] on button "Complete move in" at bounding box center [619, 406] width 120 height 37
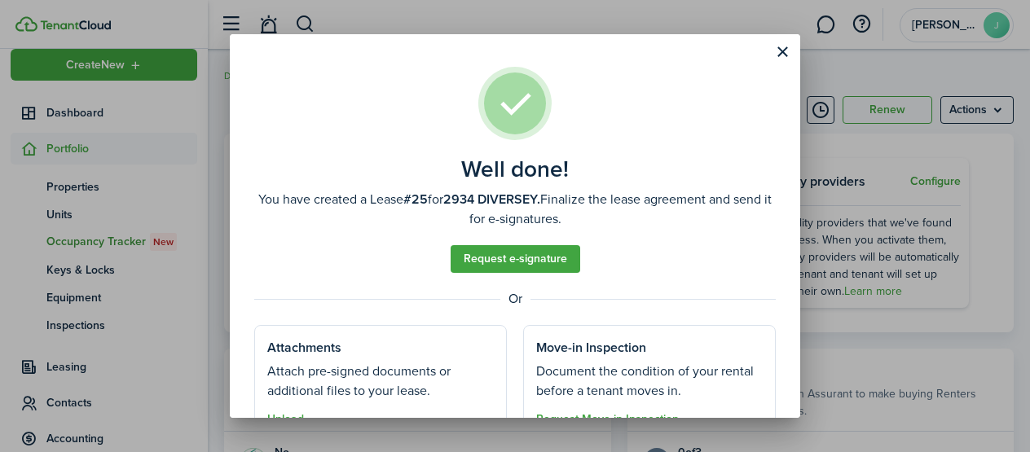
scroll to position [77, 0]
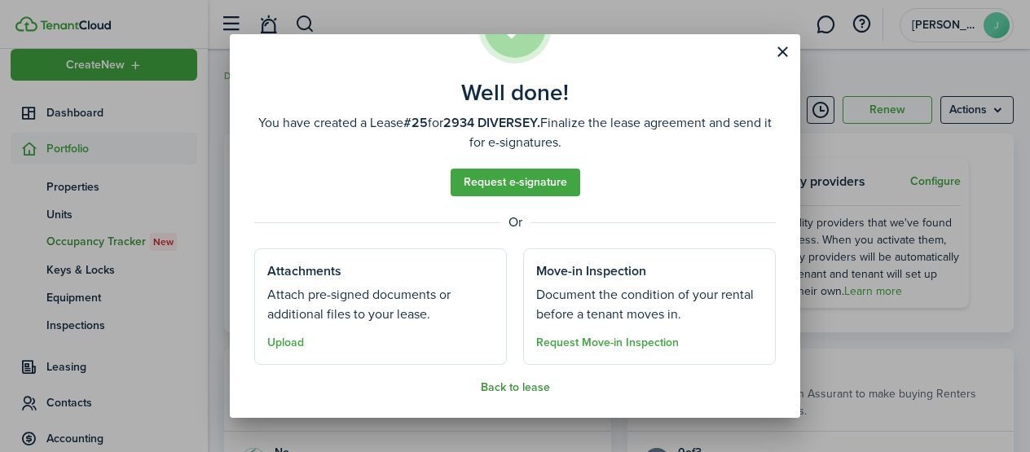
click at [485, 386] on button "Back to lease" at bounding box center [515, 388] width 69 height 13
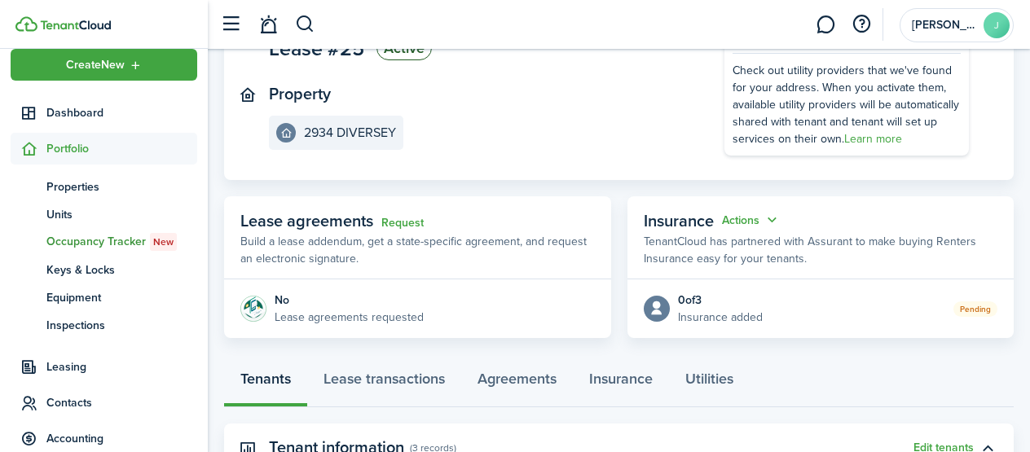
scroll to position [155, 0]
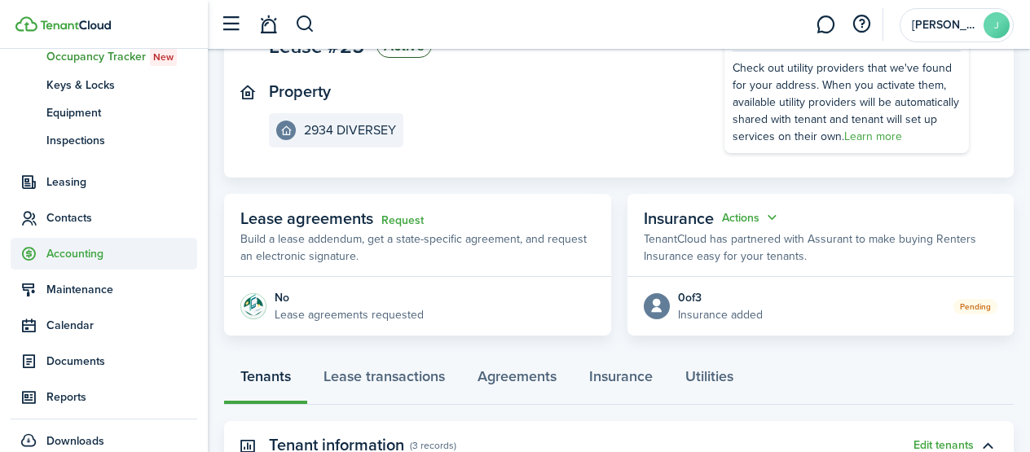
click at [60, 258] on span "Accounting" at bounding box center [121, 253] width 151 height 17
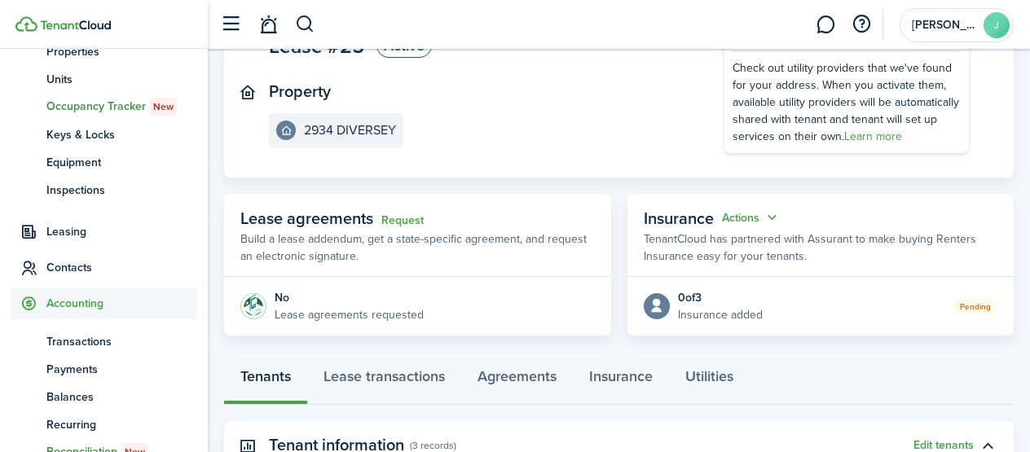
scroll to position [143, 0]
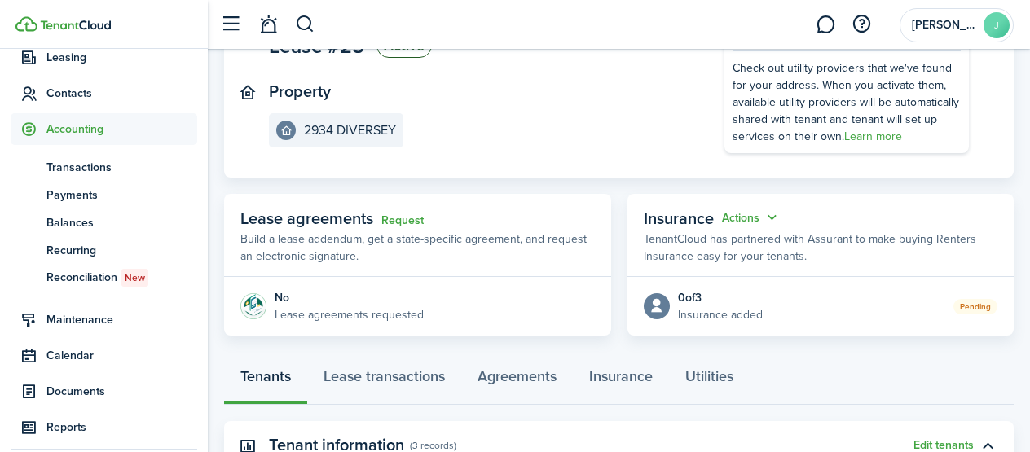
click at [79, 151] on ul "tn Transactions pm Payments bn Balances re Recurring re Reconciliation New" at bounding box center [104, 222] width 187 height 155
click at [78, 159] on span "Transactions" at bounding box center [121, 167] width 151 height 17
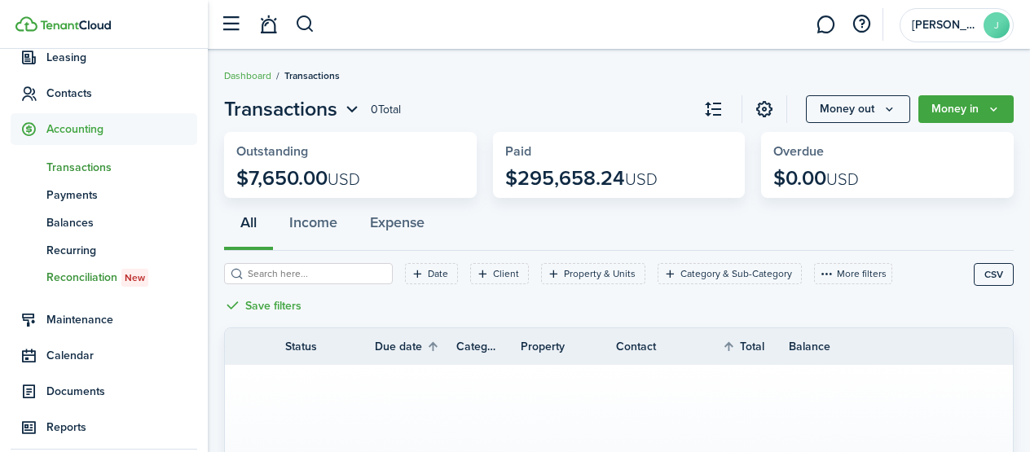
click at [87, 280] on span "Reconciliation New" at bounding box center [121, 278] width 151 height 18
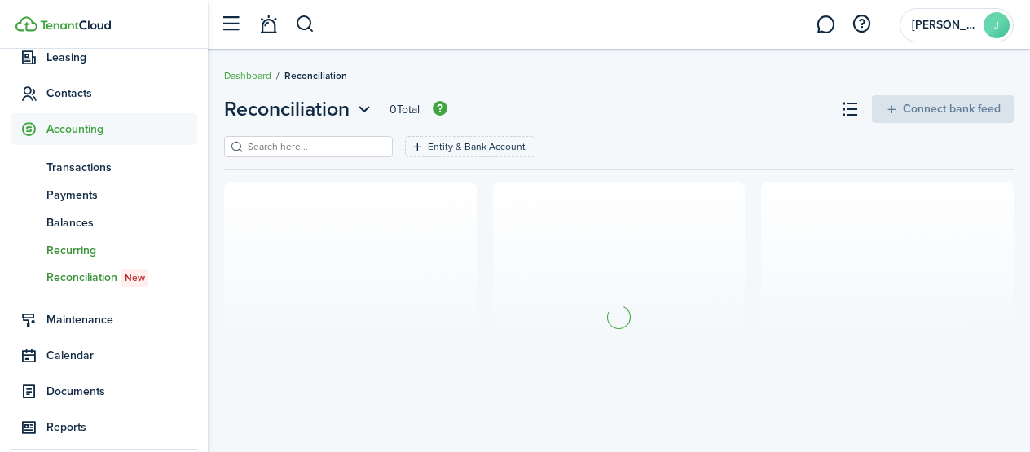
click at [82, 247] on span "Recurring" at bounding box center [121, 250] width 151 height 17
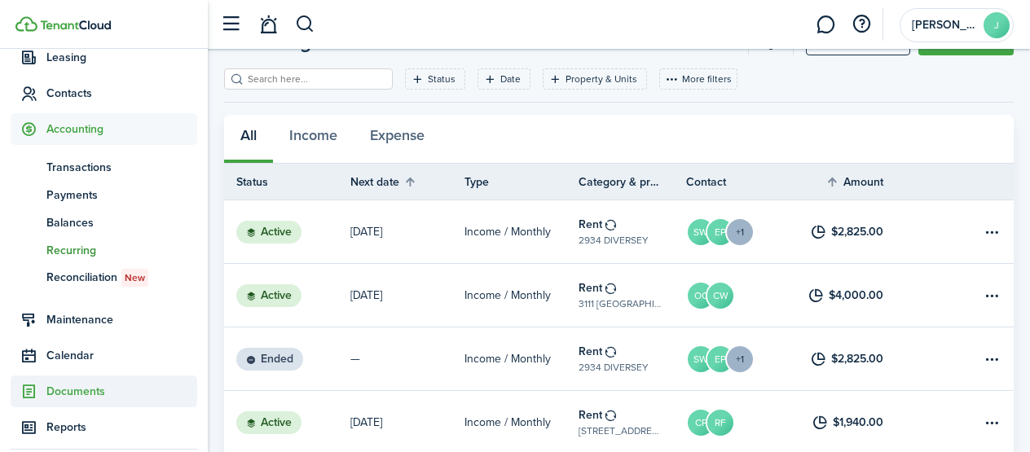
scroll to position [192, 0]
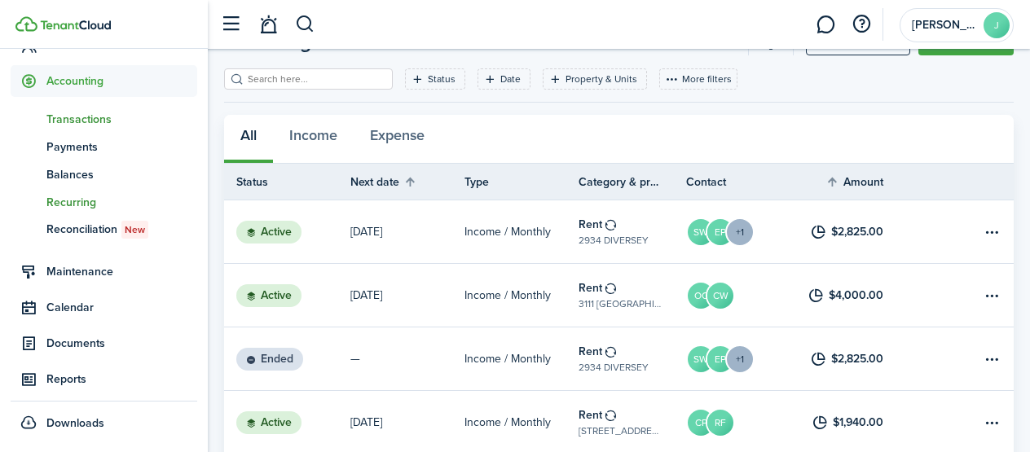
click at [156, 127] on span "Transactions" at bounding box center [121, 119] width 151 height 17
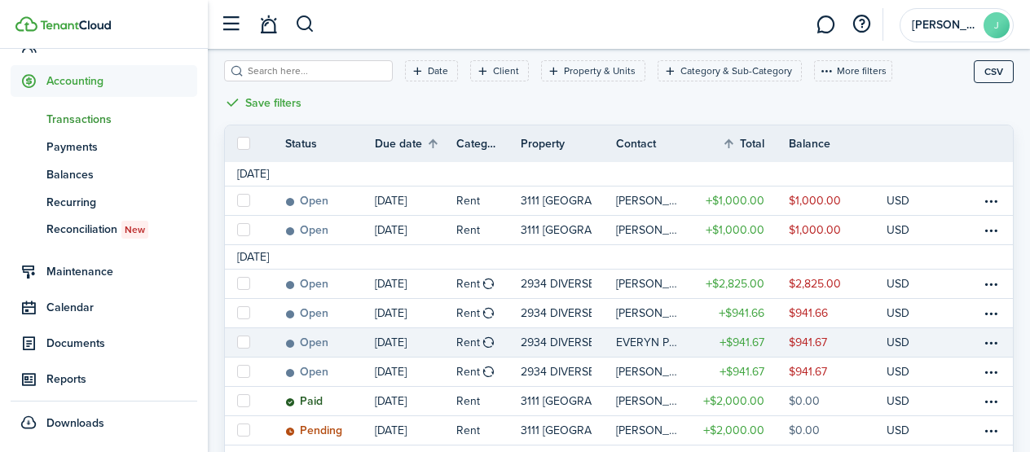
scroll to position [218, 0]
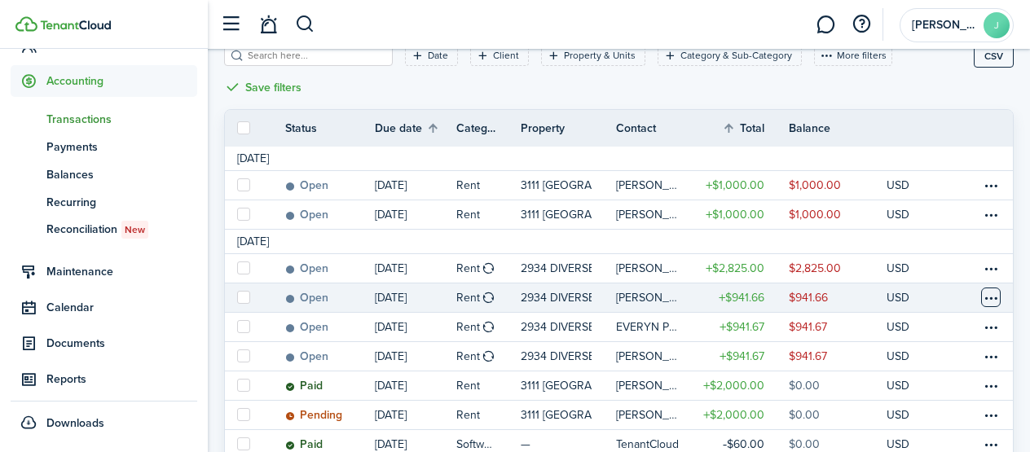
click at [990, 288] on table-menu-btn-icon at bounding box center [992, 298] width 20 height 20
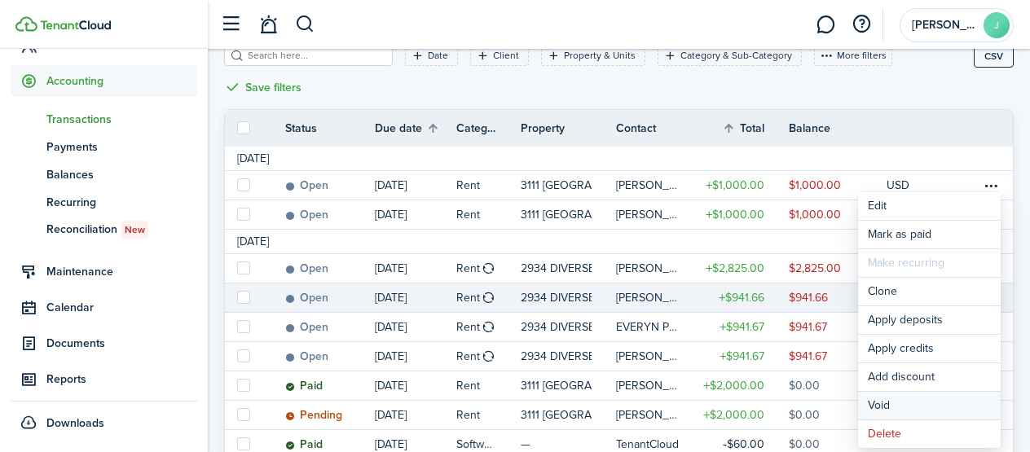
click at [946, 403] on button "Void" at bounding box center [929, 406] width 143 height 28
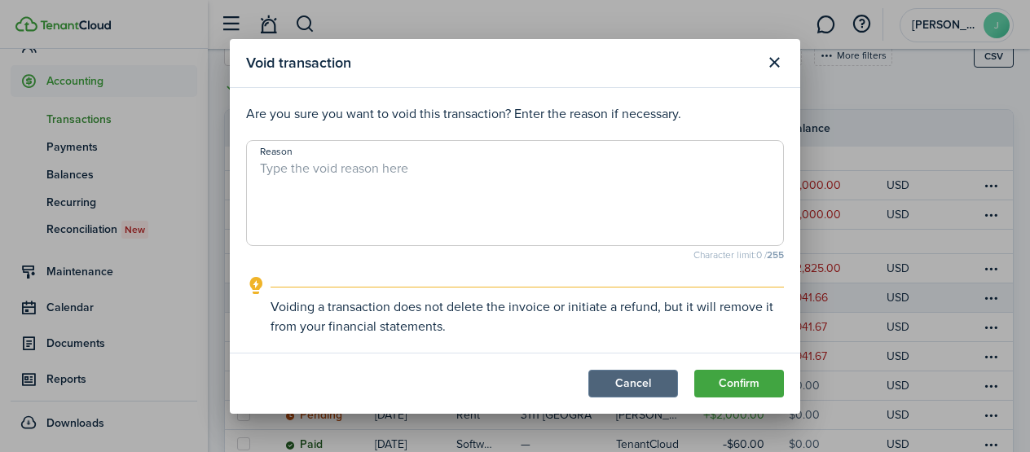
click at [626, 378] on button "Cancel" at bounding box center [634, 384] width 90 height 28
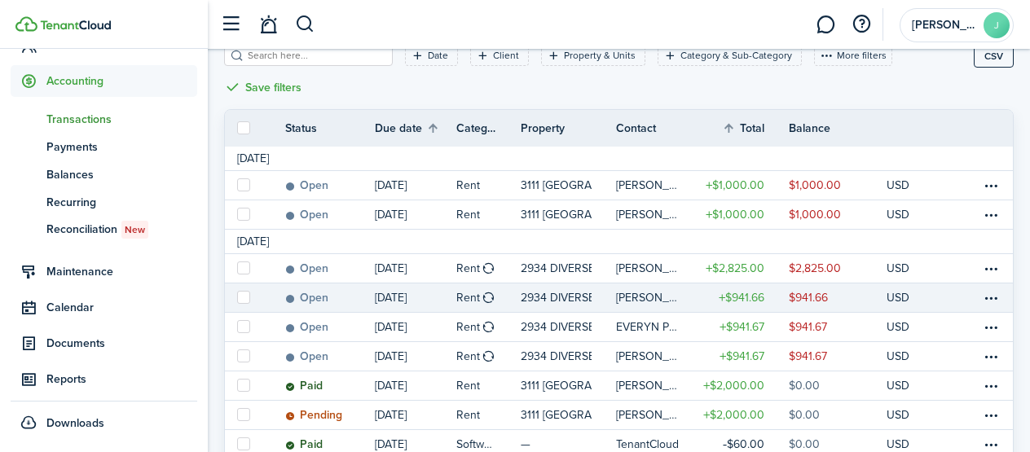
click at [242, 291] on label at bounding box center [243, 297] width 13 height 13
click at [237, 298] on input "checkbox" at bounding box center [236, 298] width 1 height 1
checkbox input "true"
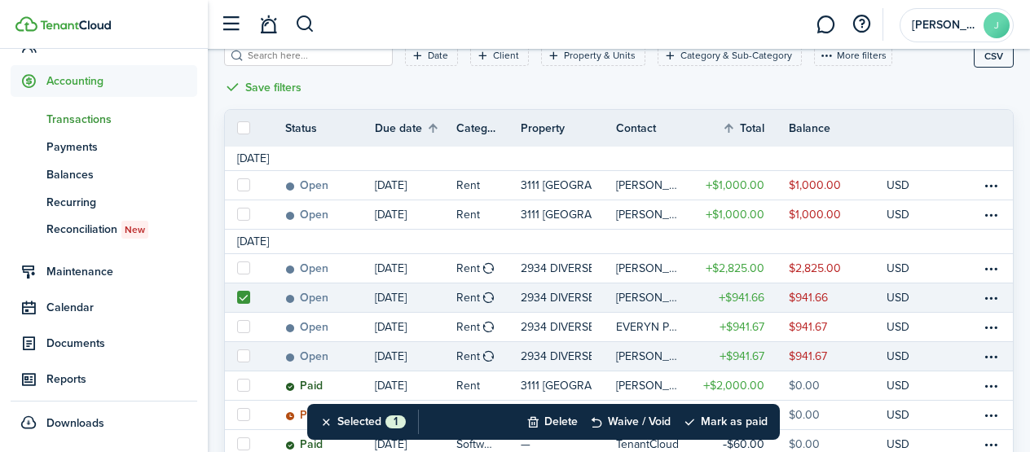
drag, startPoint x: 243, startPoint y: 298, endPoint x: 244, endPoint y: 315, distance: 18.0
click at [243, 320] on label at bounding box center [243, 326] width 13 height 13
click at [237, 327] on input "checkbox" at bounding box center [236, 327] width 1 height 1
checkbox input "true"
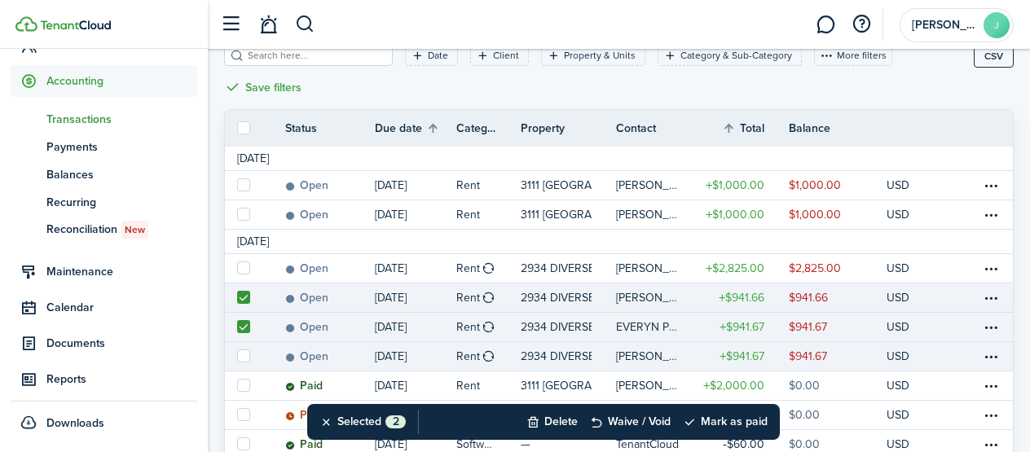
click at [242, 350] on label at bounding box center [243, 356] width 13 height 13
click at [237, 356] on input "checkbox" at bounding box center [236, 356] width 1 height 1
checkbox input "true"
click at [542, 421] on button "Delete" at bounding box center [552, 422] width 51 height 36
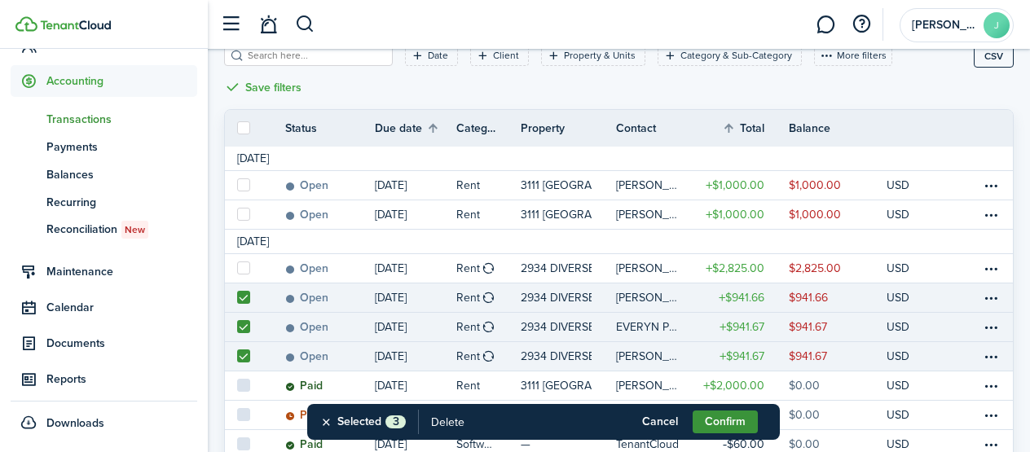
click at [714, 420] on button "Confirm" at bounding box center [725, 422] width 65 height 23
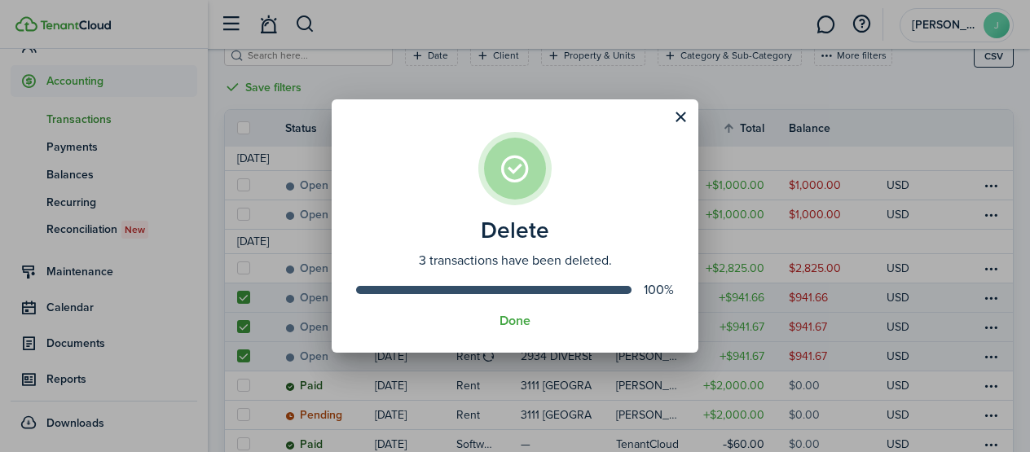
click at [523, 329] on assembled-view "Delete 3 transactions have been deleted. 100% Done" at bounding box center [515, 226] width 367 height 254
click at [522, 323] on button "Done" at bounding box center [515, 321] width 31 height 15
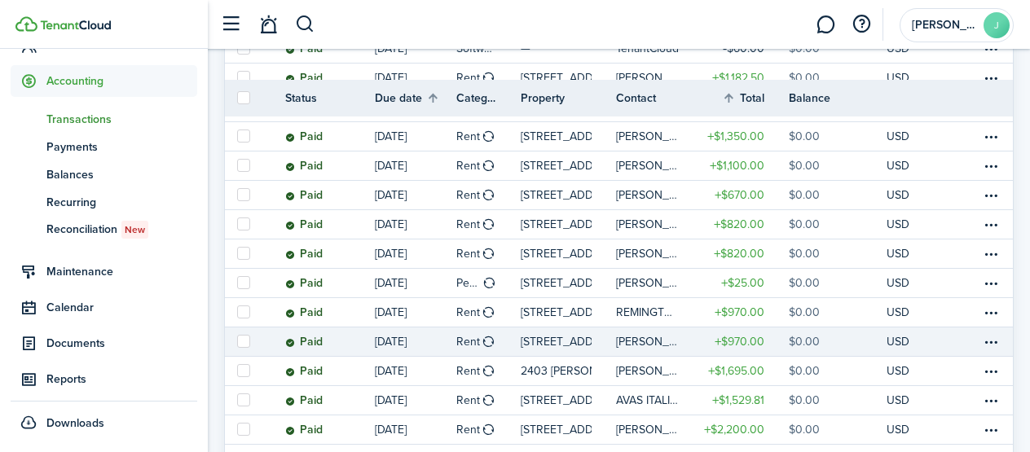
scroll to position [514, 0]
